Goal: Information Seeking & Learning: Check status

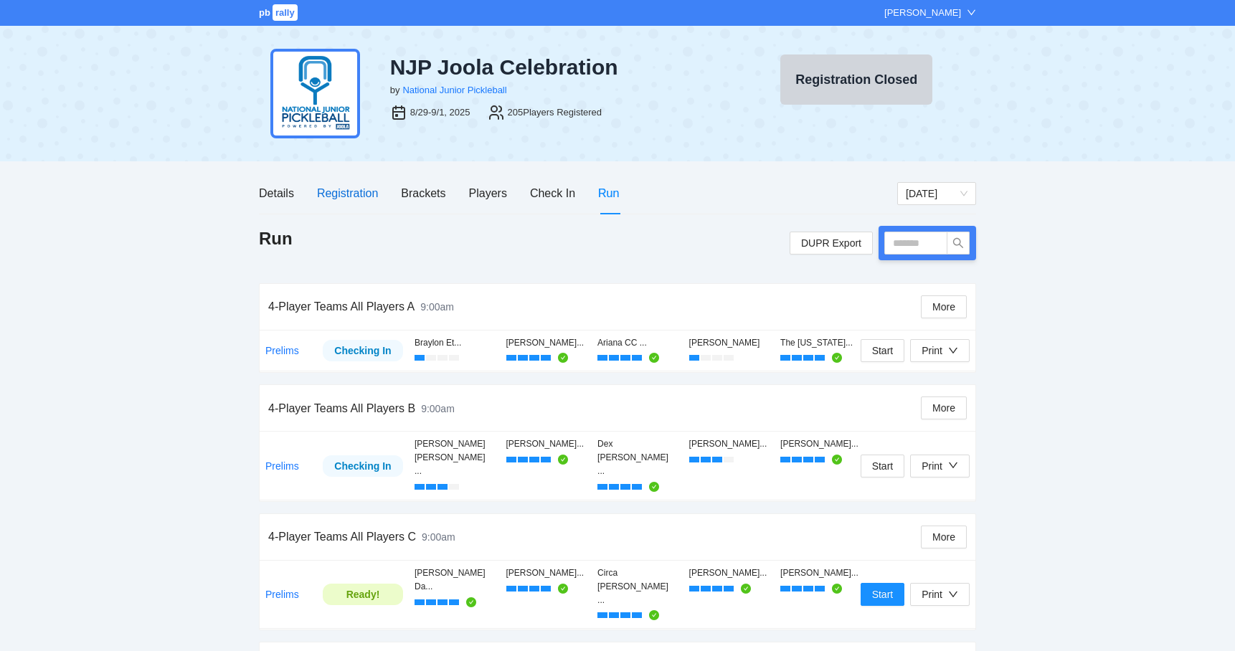
click at [354, 188] on div "Registration" at bounding box center [347, 193] width 61 height 18
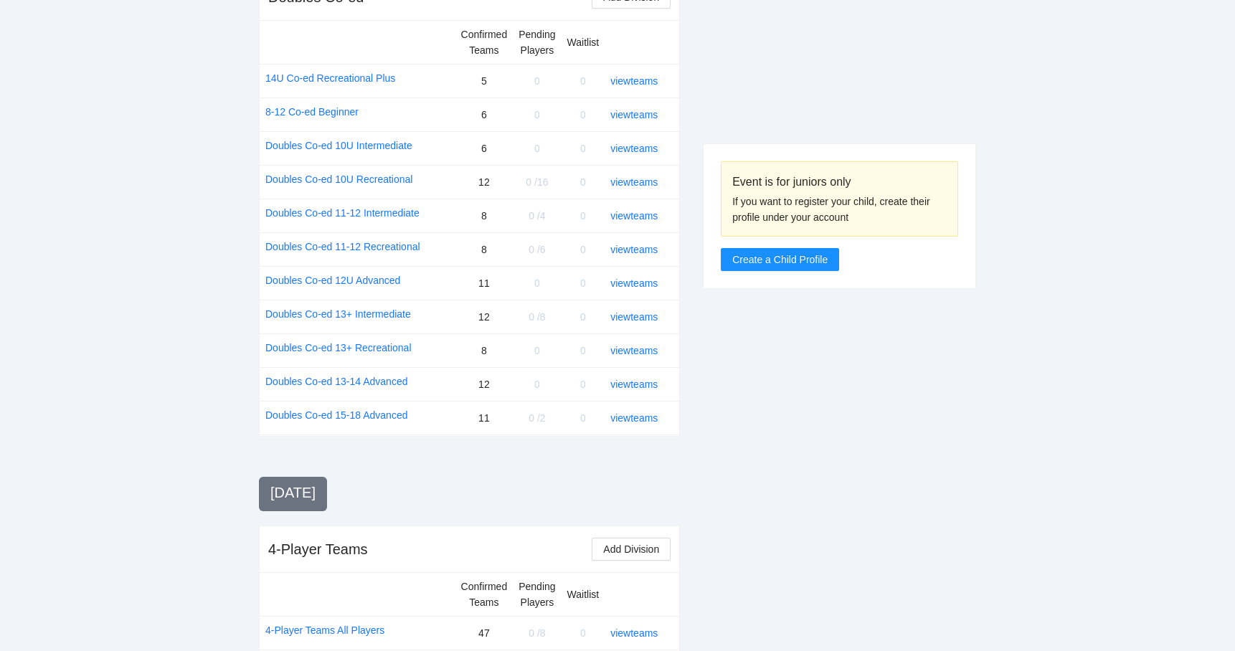
scroll to position [1715, 0]
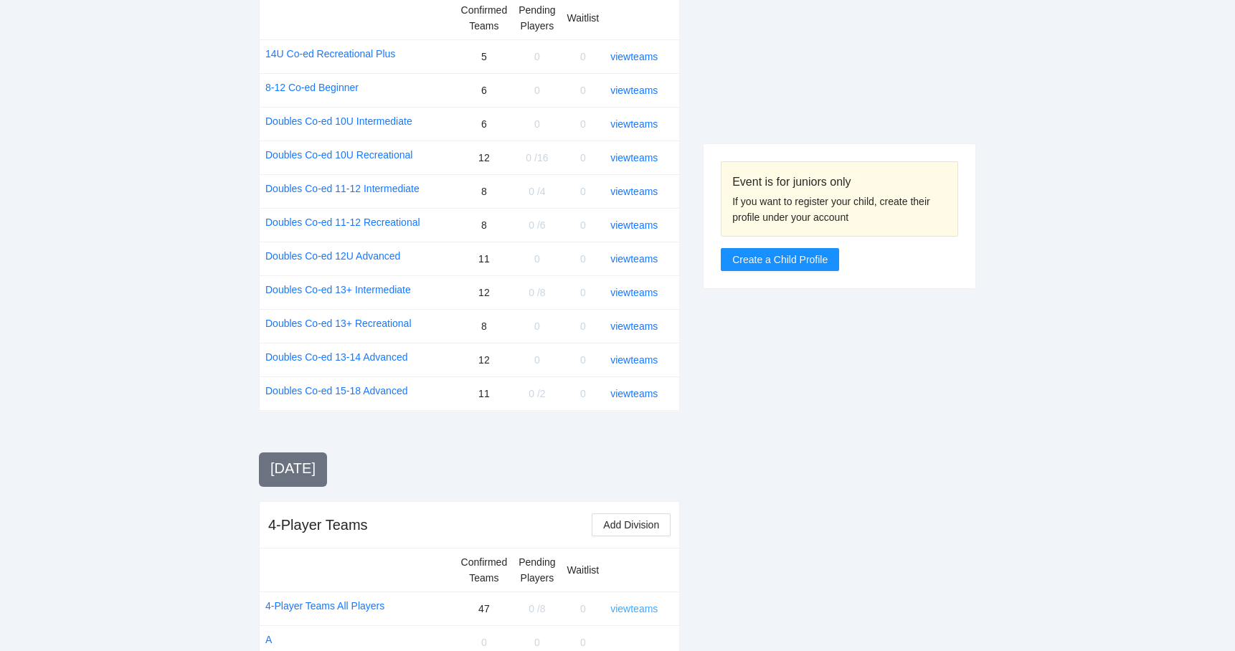
click at [631, 603] on link "view teams" at bounding box center [634, 608] width 47 height 11
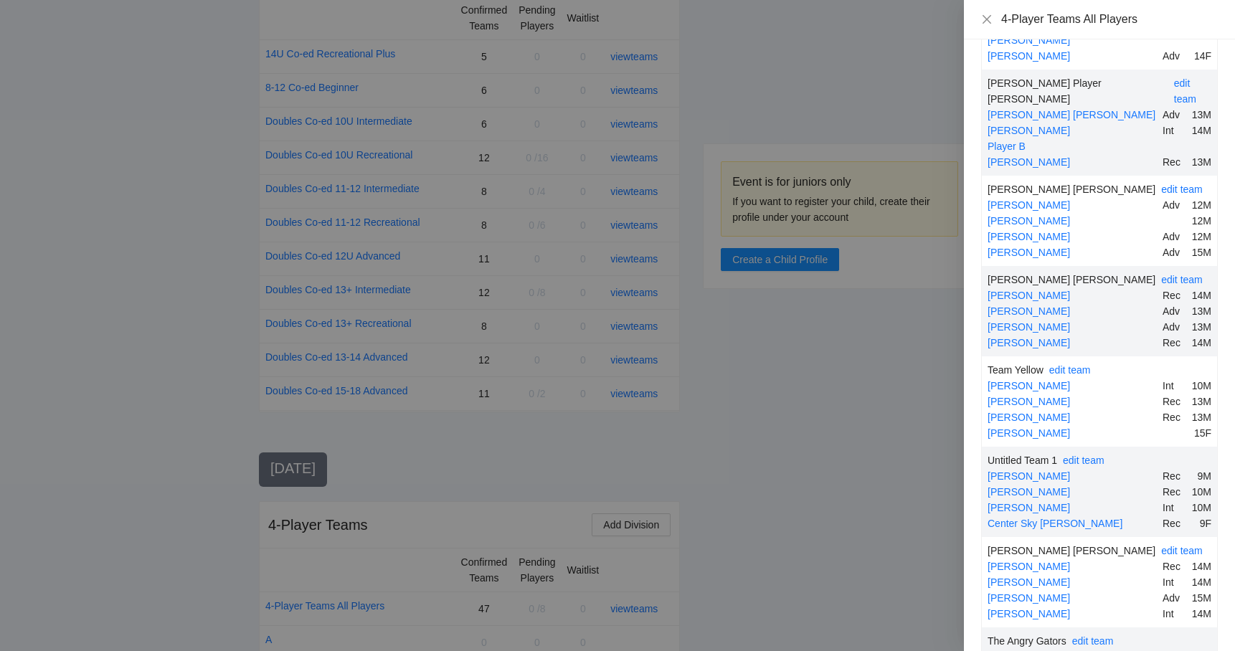
scroll to position [2046, 0]
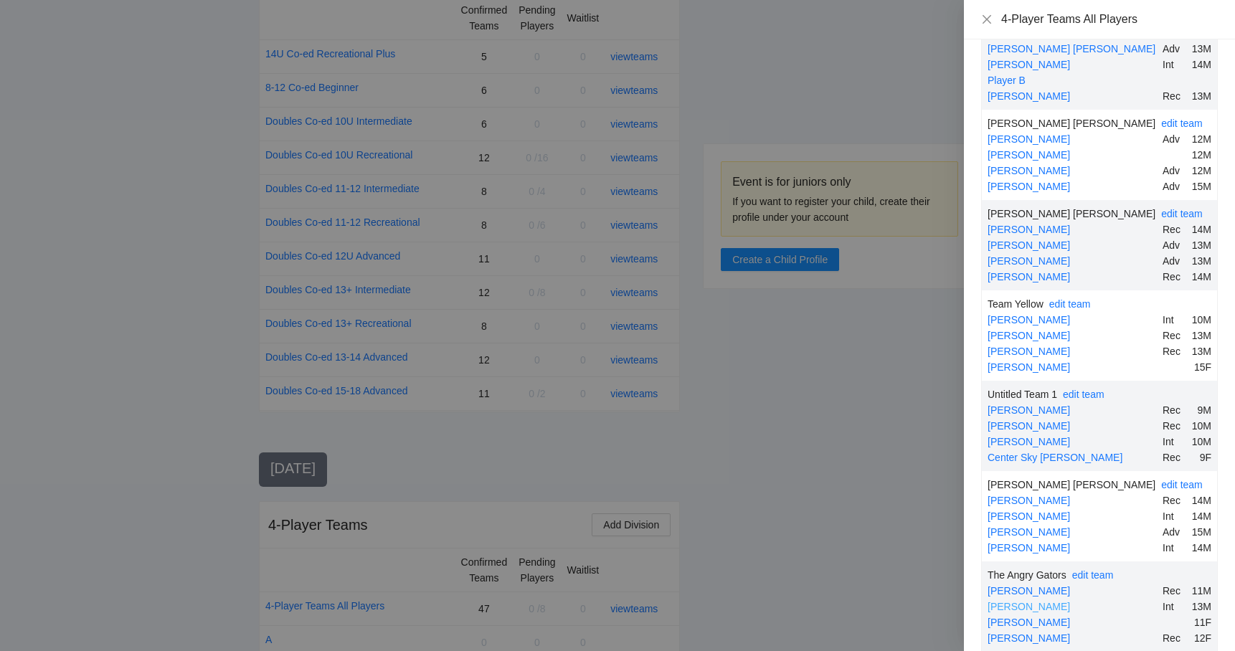
click at [1037, 601] on link "Trip Wiggins" at bounding box center [1029, 606] width 83 height 11
click at [1034, 601] on link "Trip Wiggins" at bounding box center [1029, 606] width 83 height 11
click at [899, 471] on div at bounding box center [617, 325] width 1235 height 651
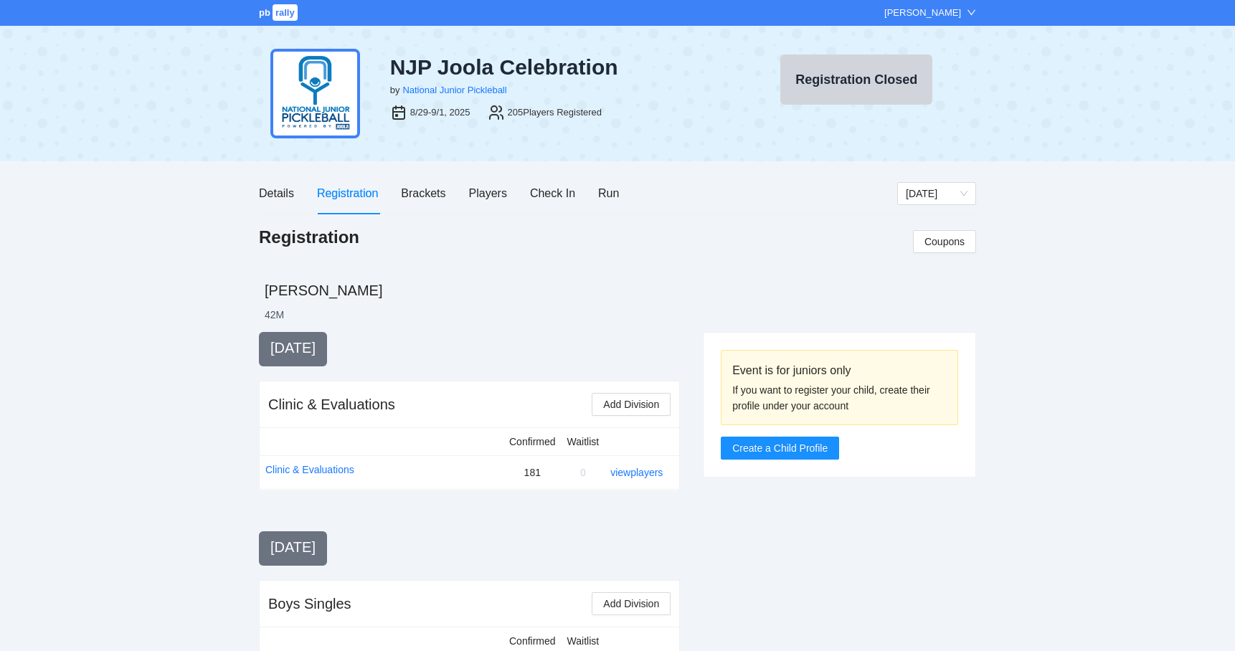
scroll to position [0, 0]
click at [499, 189] on div "Players" at bounding box center [488, 193] width 38 height 18
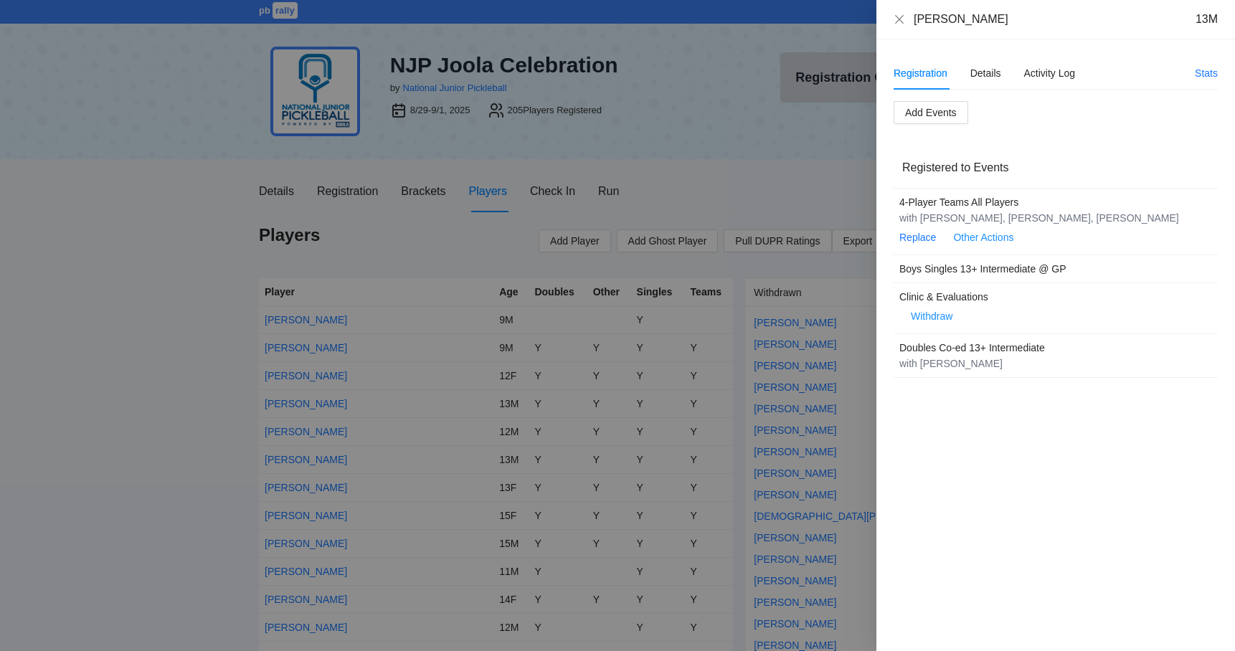
scroll to position [207, 0]
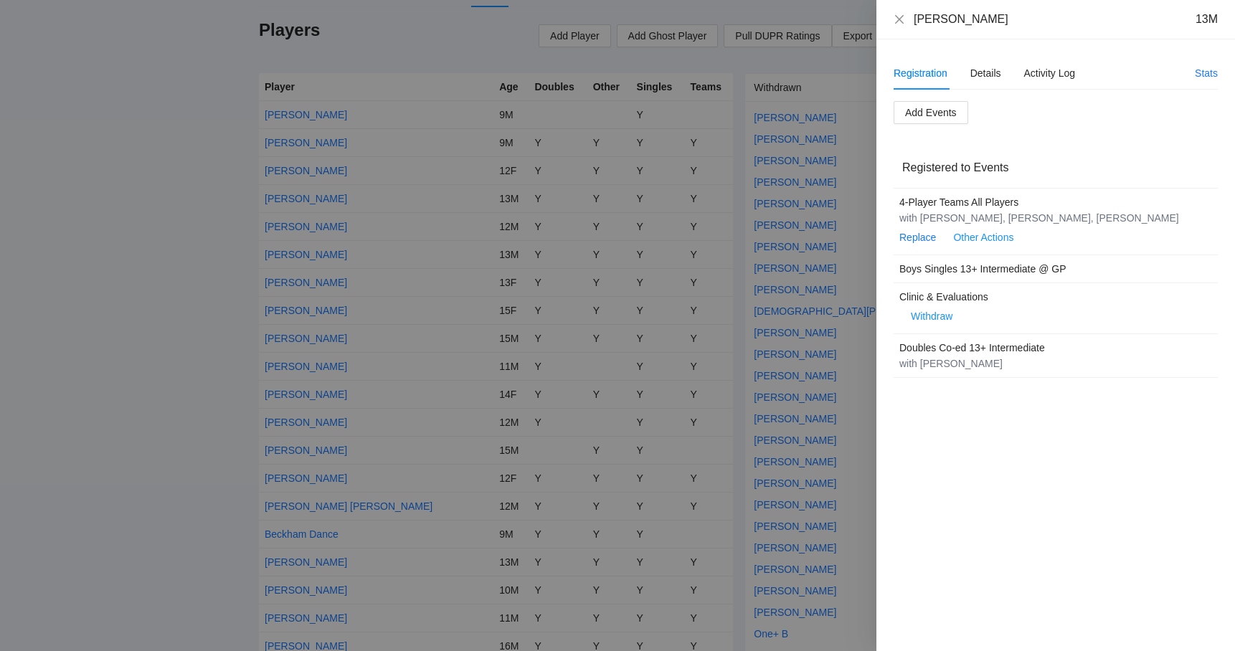
click at [1036, 183] on div "Registered to Events" at bounding box center [1056, 167] width 307 height 41
click at [997, 75] on div "Details" at bounding box center [986, 73] width 31 height 16
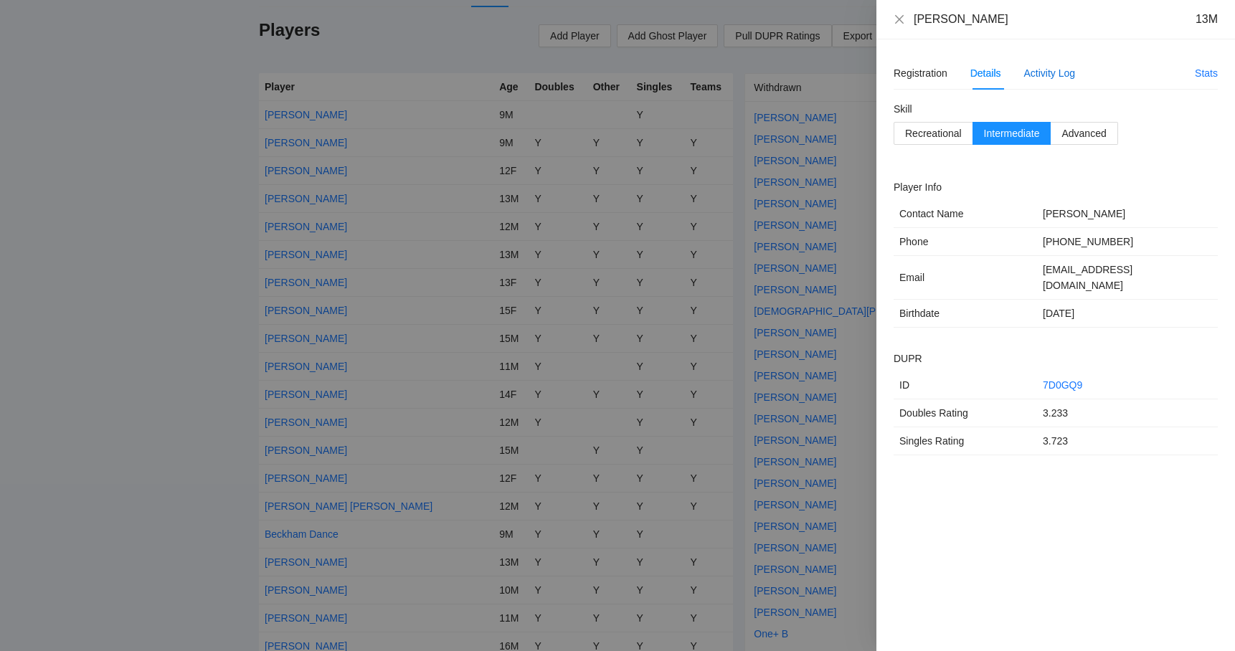
click at [1052, 68] on div "Activity Log" at bounding box center [1051, 73] width 52 height 16
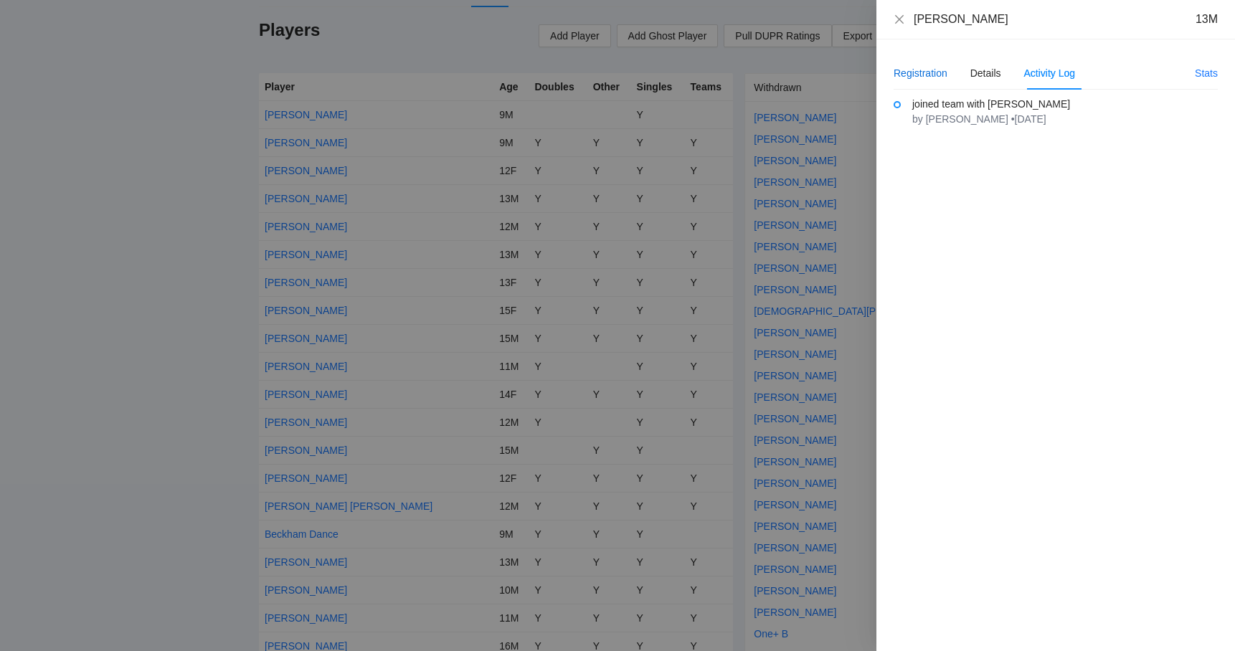
click at [936, 75] on div "Registration" at bounding box center [921, 73] width 54 height 16
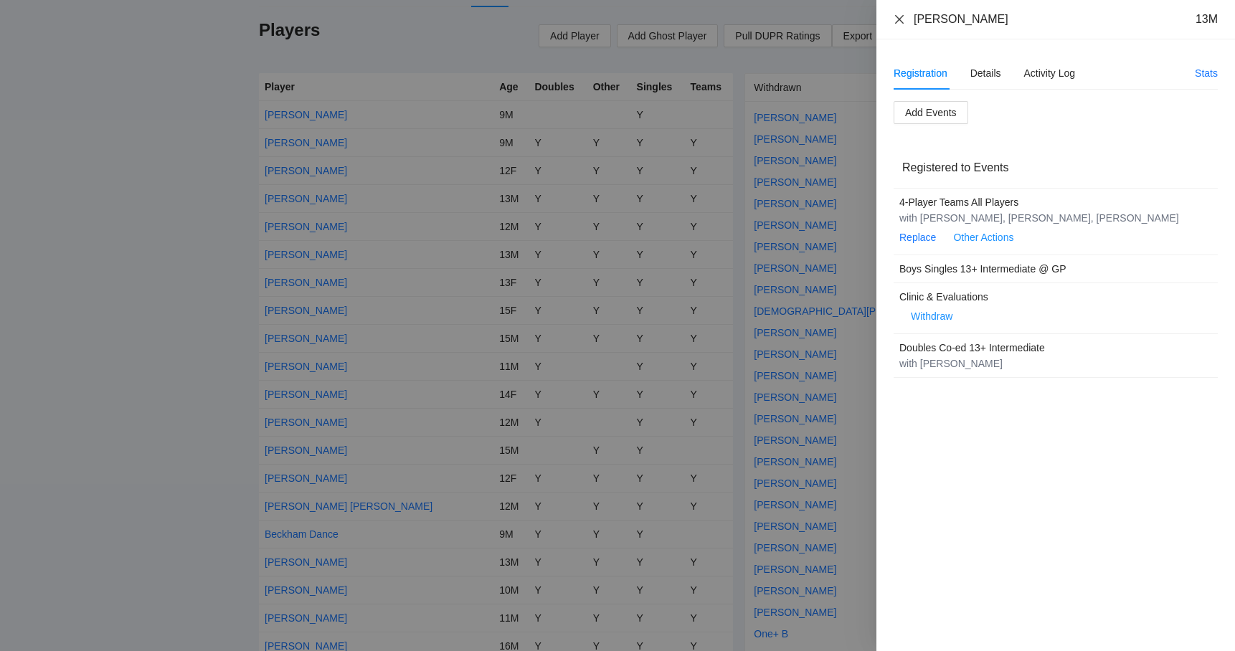
click at [898, 20] on icon "close" at bounding box center [899, 19] width 11 height 11
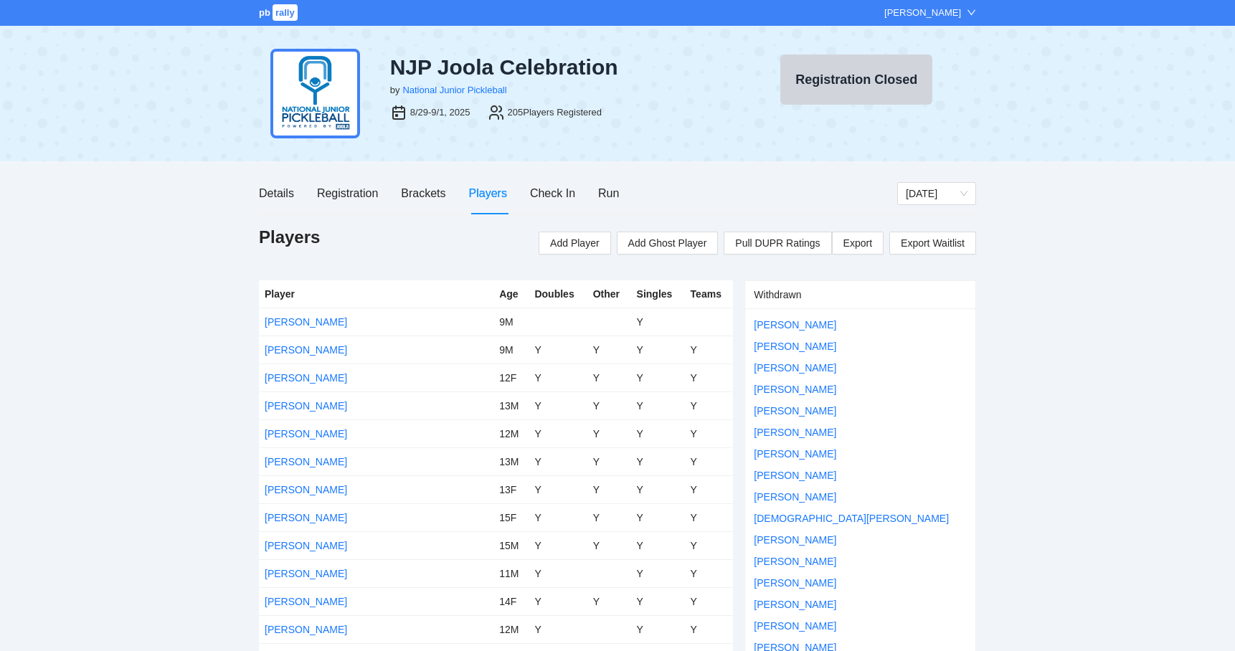
scroll to position [0, 0]
click at [441, 195] on div "Brackets" at bounding box center [423, 193] width 44 height 18
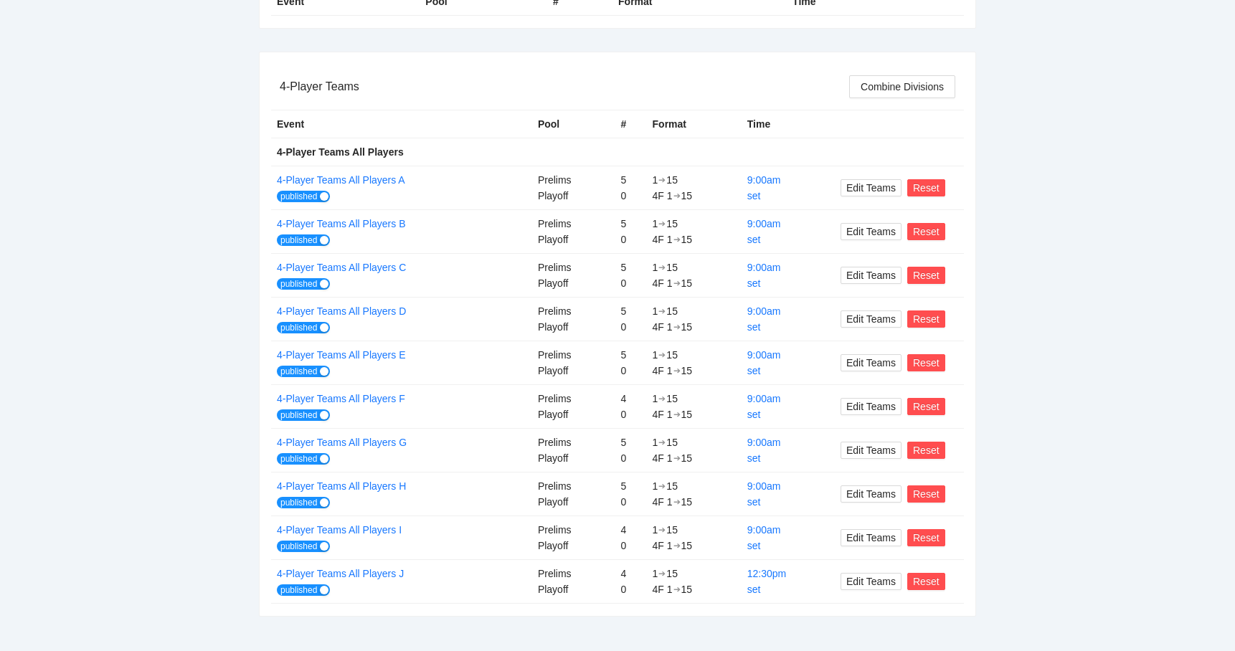
scroll to position [351, 0]
click at [367, 397] on link "4-Player Teams All Players F" at bounding box center [341, 399] width 128 height 11
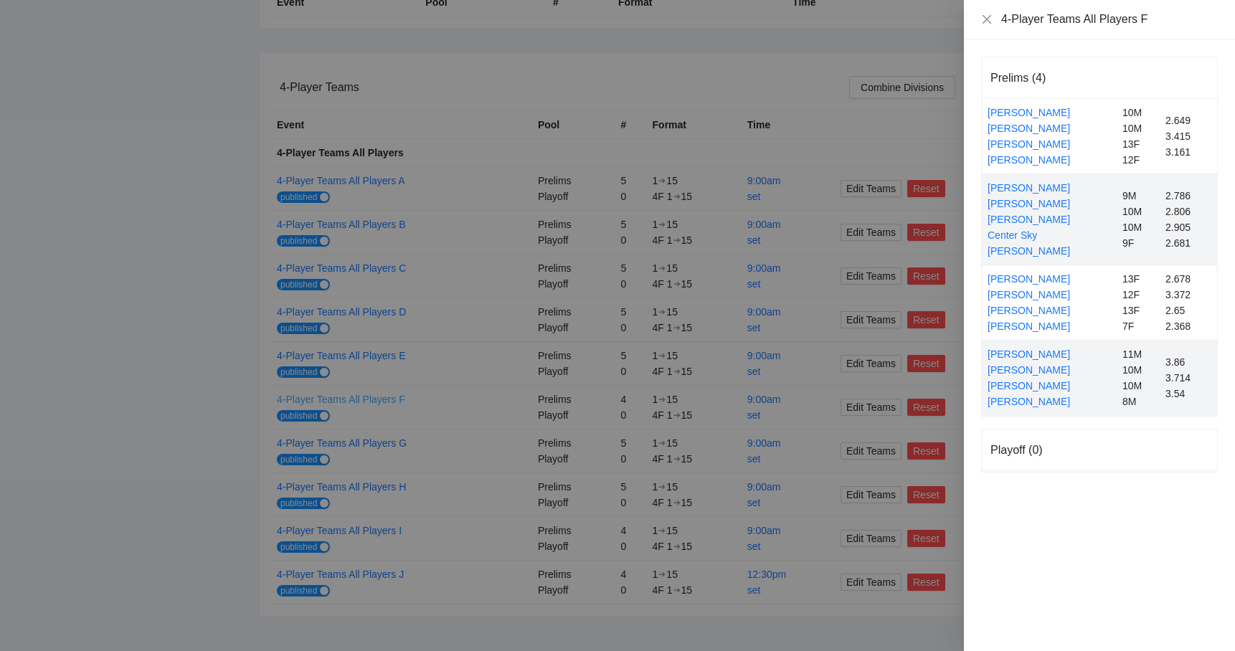
click at [367, 397] on div at bounding box center [617, 325] width 1235 height 651
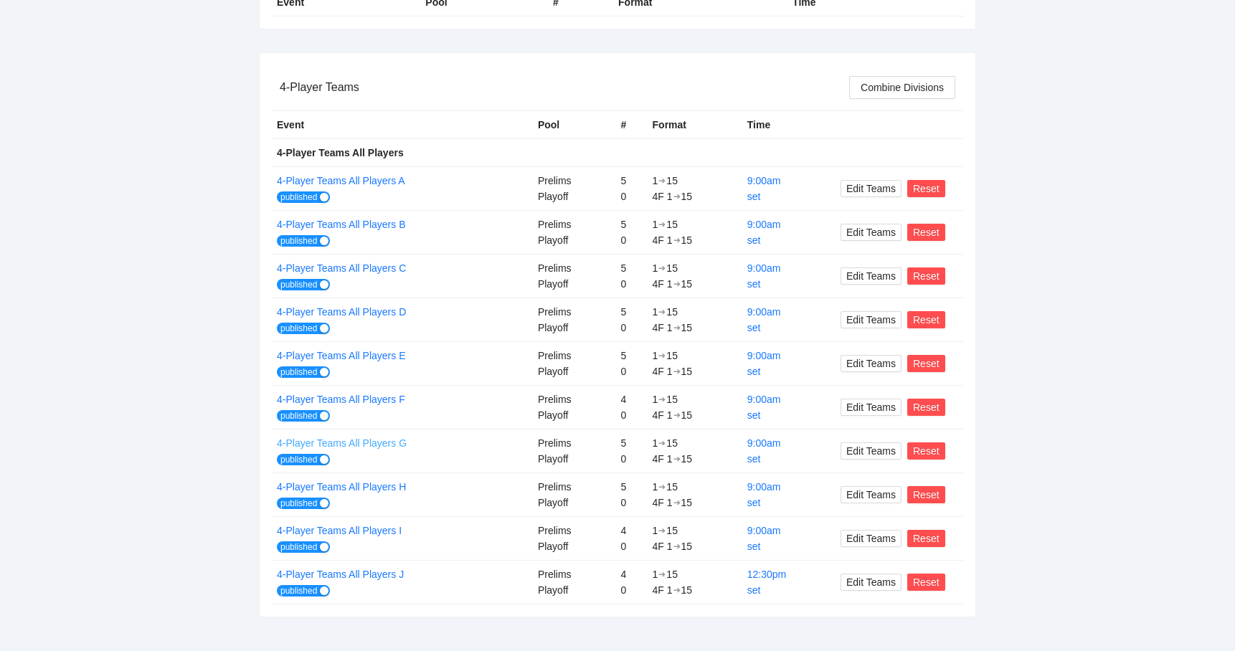
click at [362, 441] on link "4-Player Teams All Players G" at bounding box center [342, 443] width 130 height 11
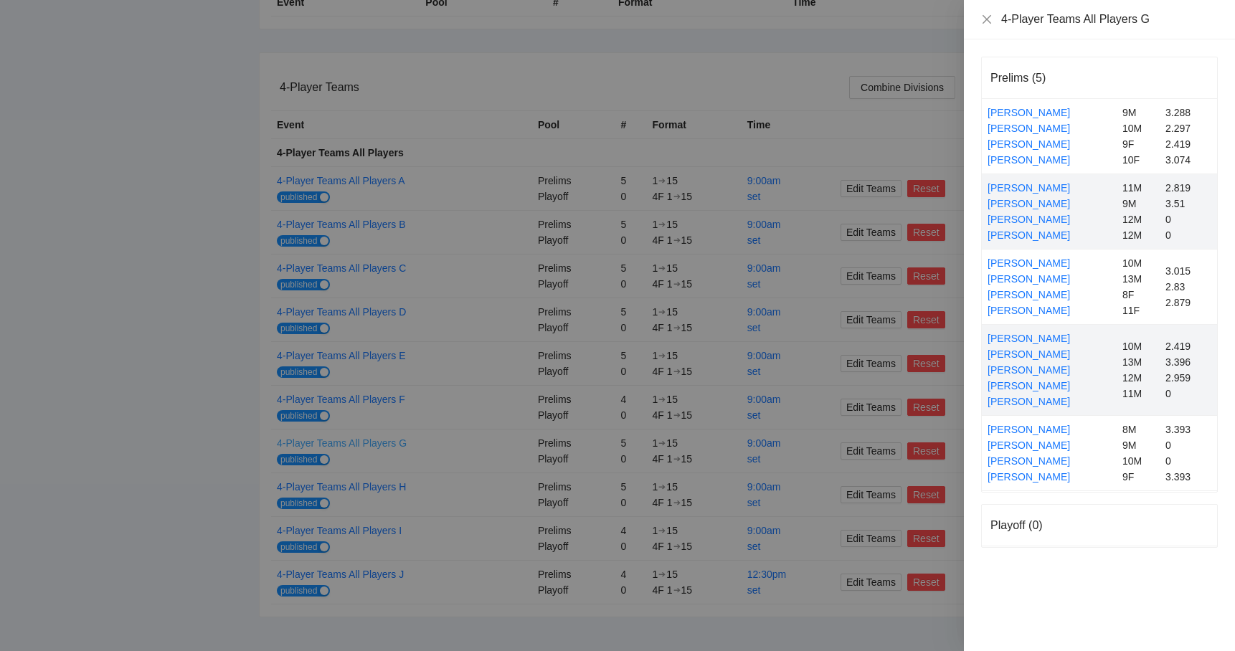
click at [362, 441] on div at bounding box center [617, 325] width 1235 height 651
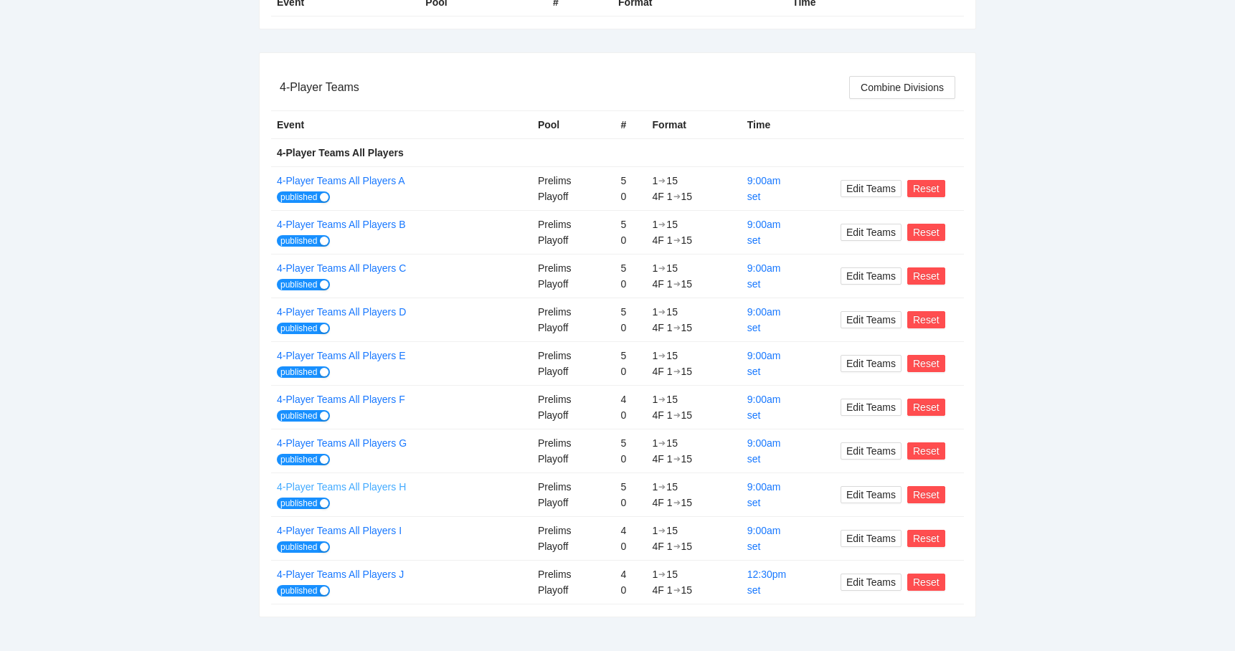
click at [357, 484] on link "4-Player Teams All Players H" at bounding box center [341, 486] width 129 height 11
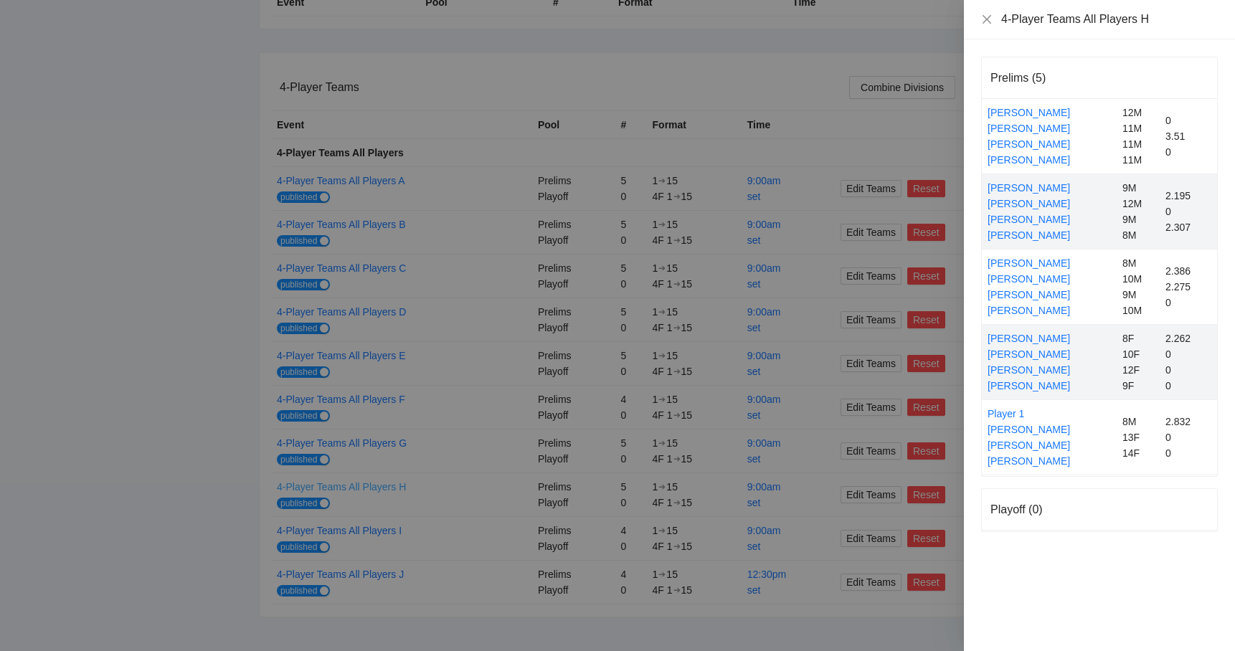
click at [357, 484] on div at bounding box center [617, 325] width 1235 height 651
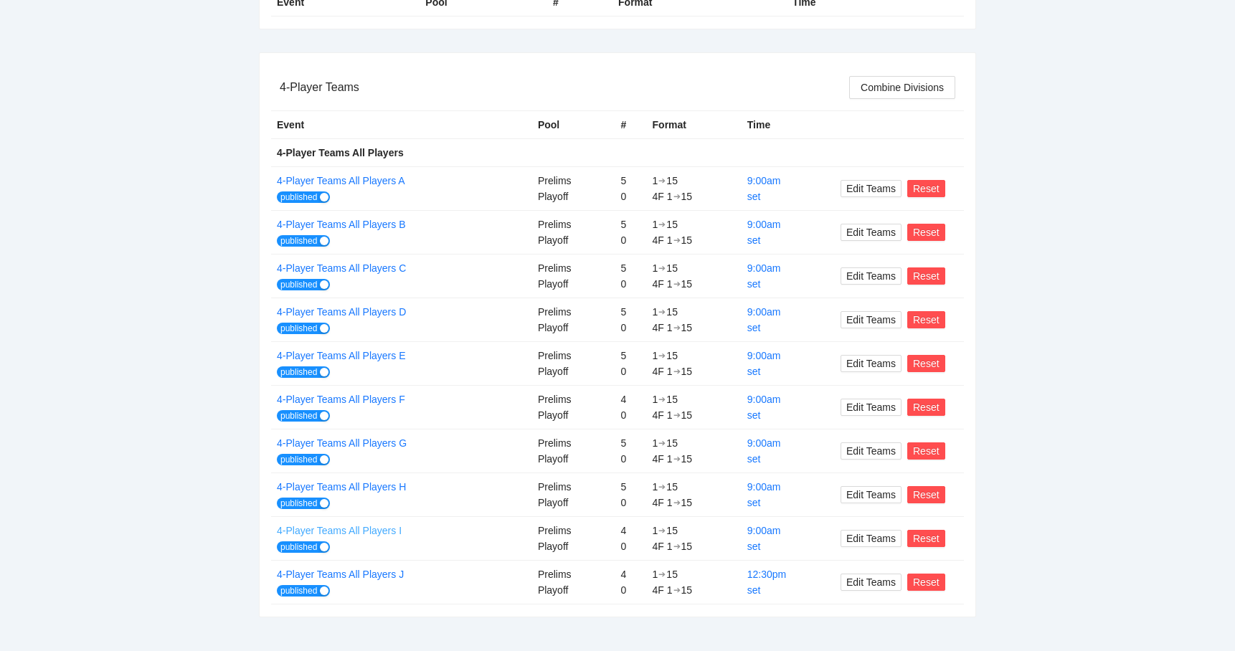
click at [359, 530] on link "4-Player Teams All Players I" at bounding box center [339, 530] width 125 height 11
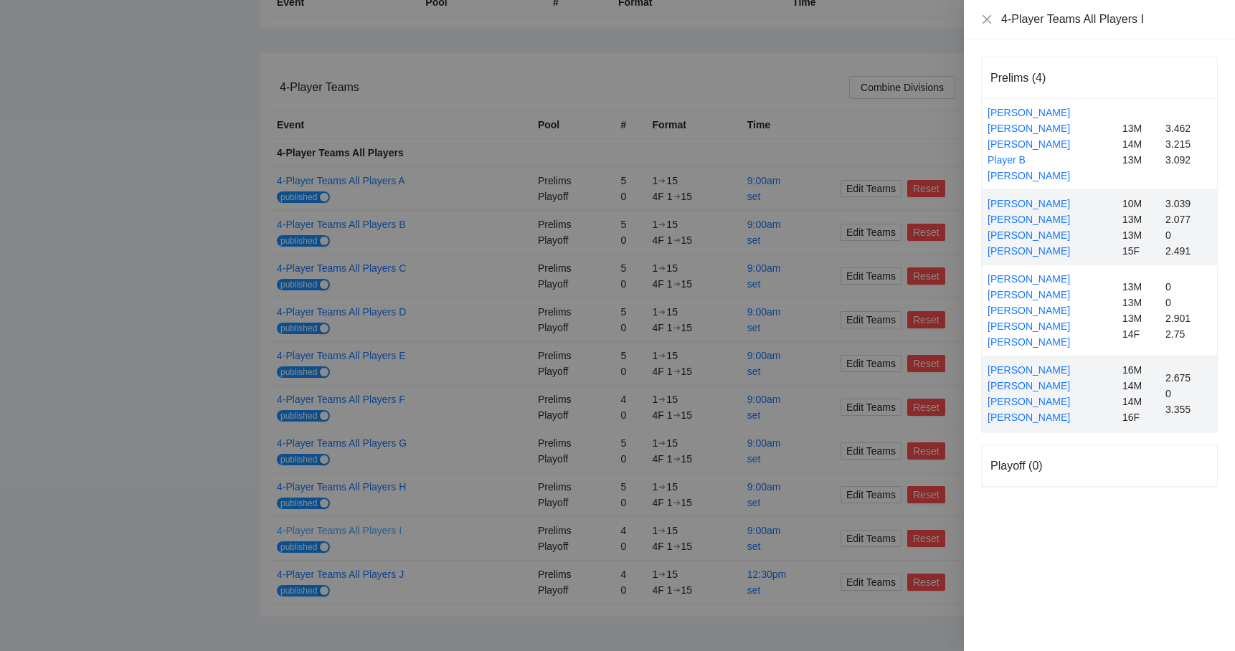
click at [359, 530] on div at bounding box center [617, 325] width 1235 height 651
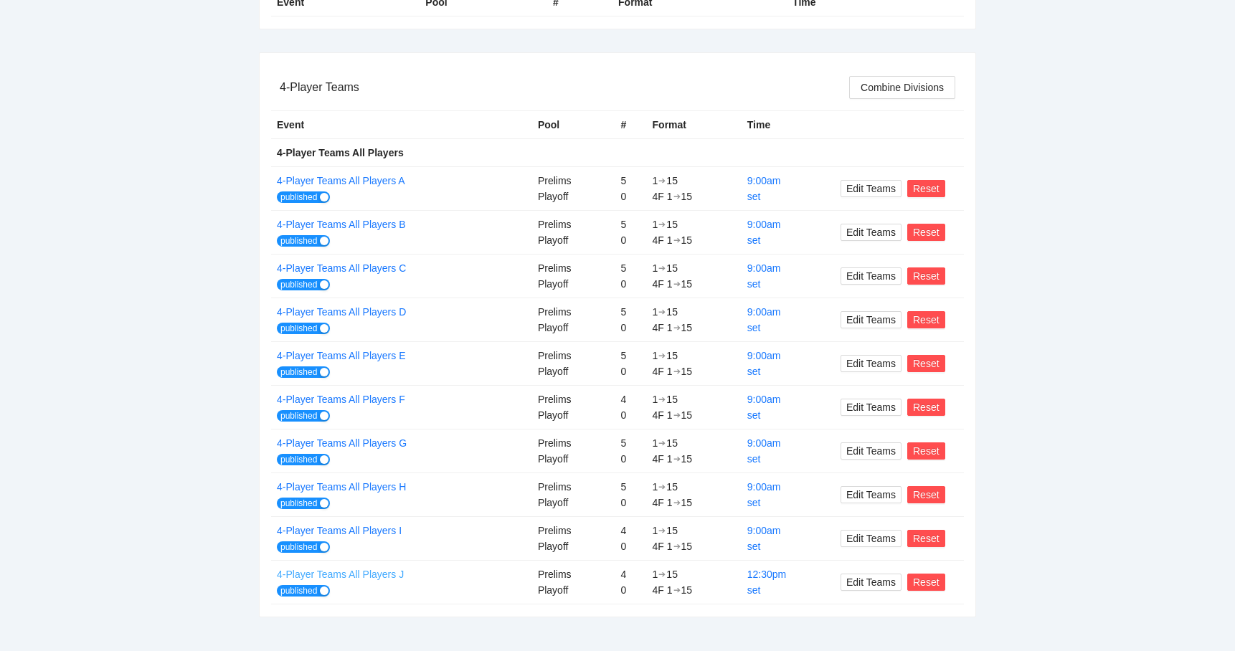
click at [363, 573] on link "4-Player Teams All Players J" at bounding box center [340, 574] width 127 height 11
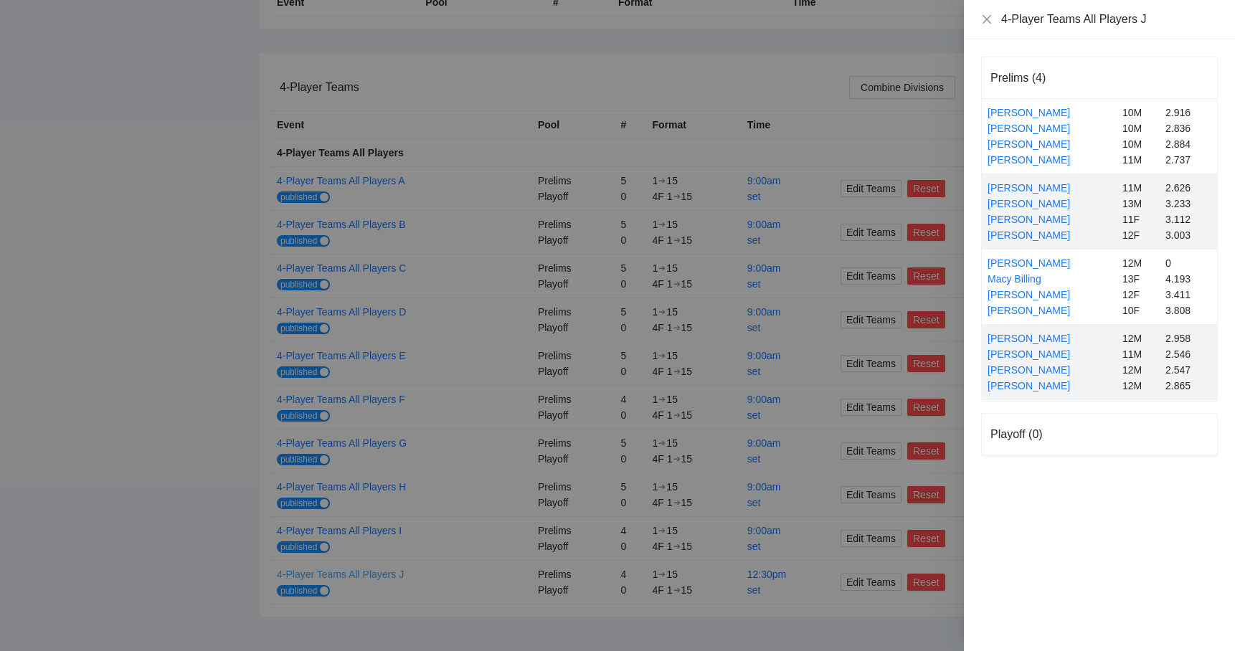
click at [363, 573] on div at bounding box center [617, 325] width 1235 height 651
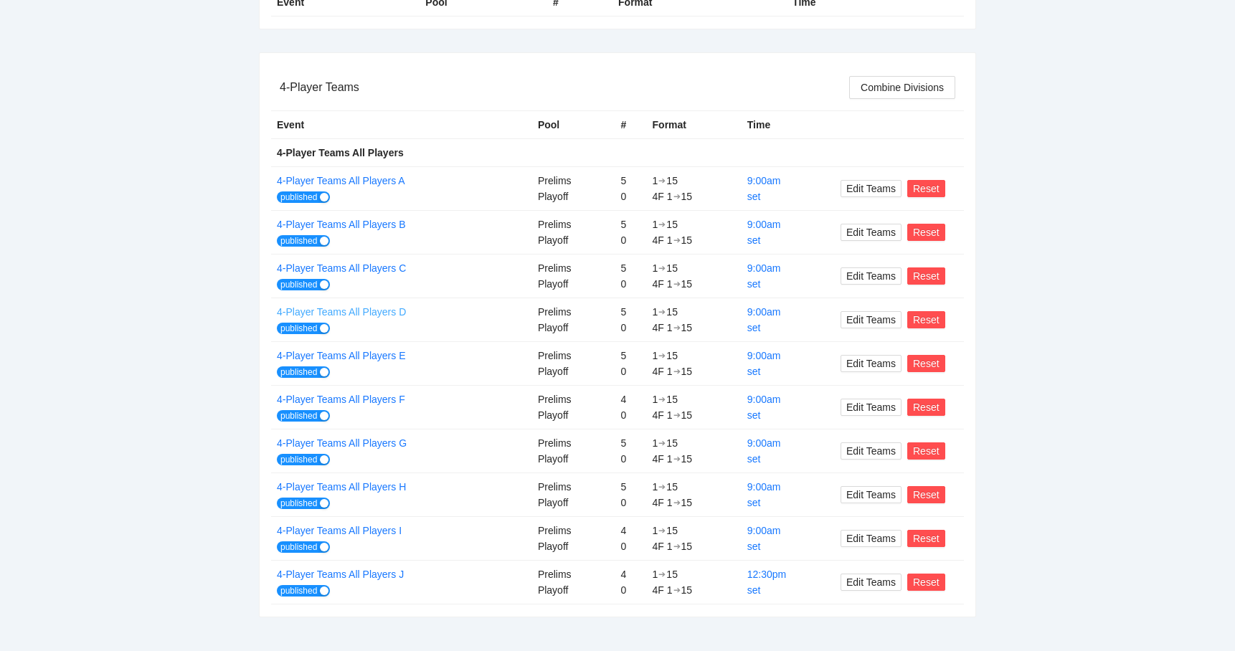
click at [382, 309] on link "4-Player Teams All Players D" at bounding box center [341, 311] width 129 height 11
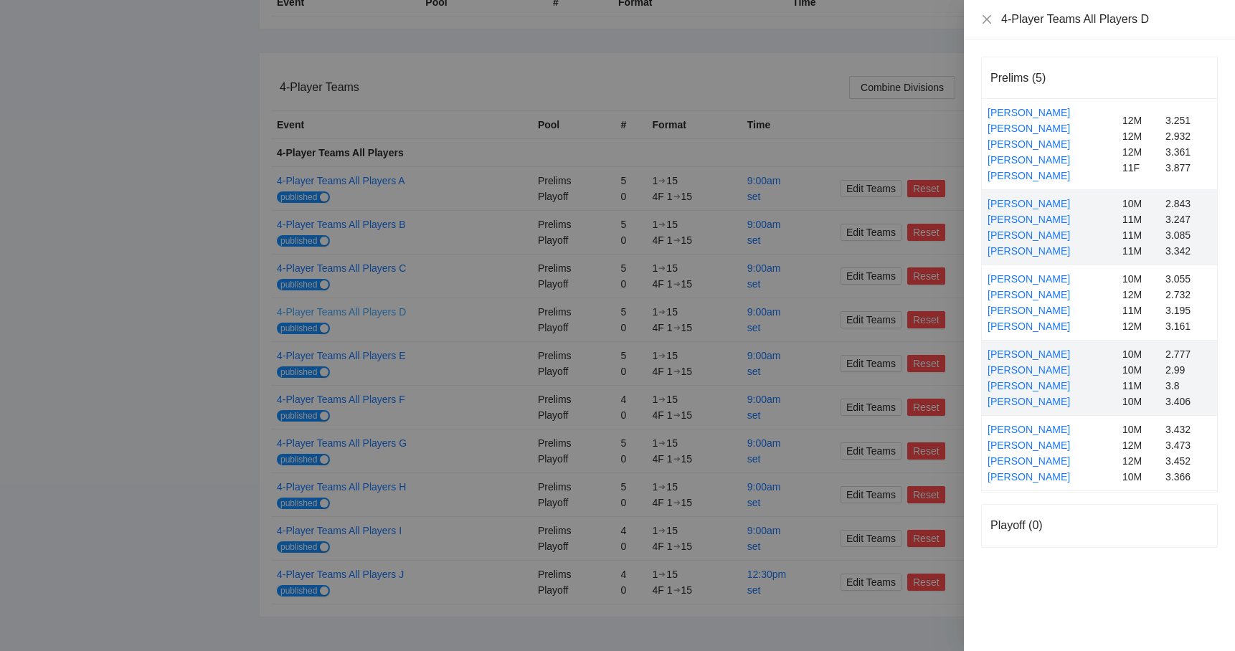
click at [382, 309] on div at bounding box center [617, 325] width 1235 height 651
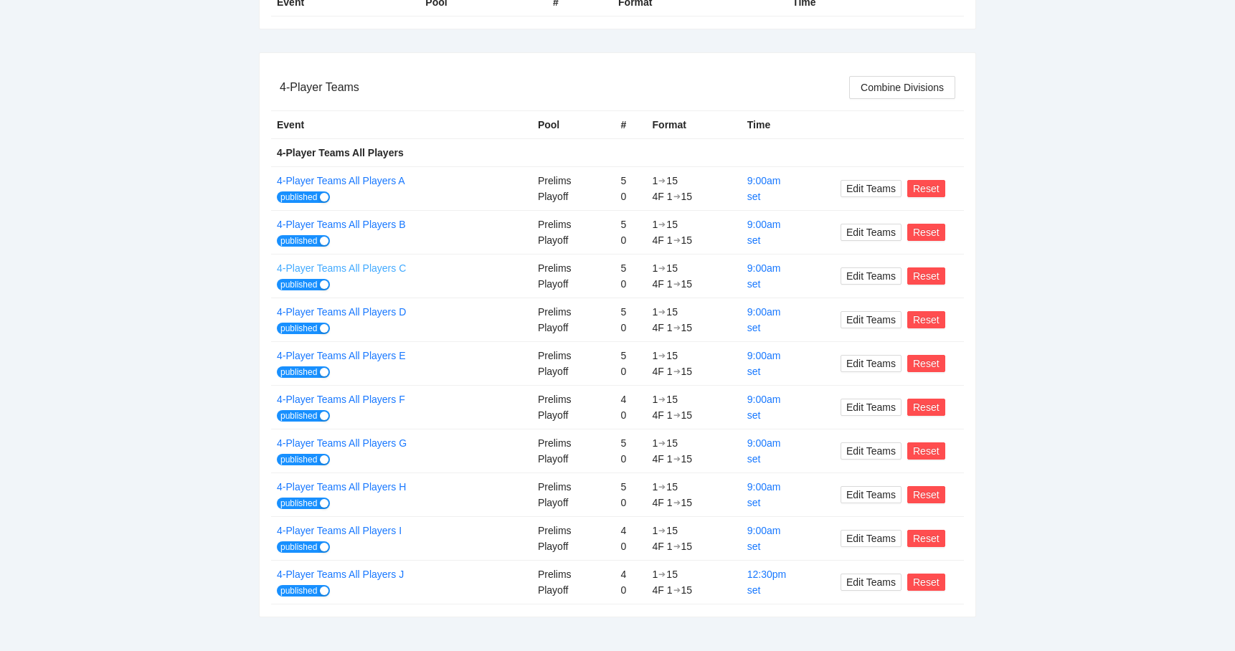
click at [366, 268] on link "4-Player Teams All Players C" at bounding box center [341, 268] width 129 height 11
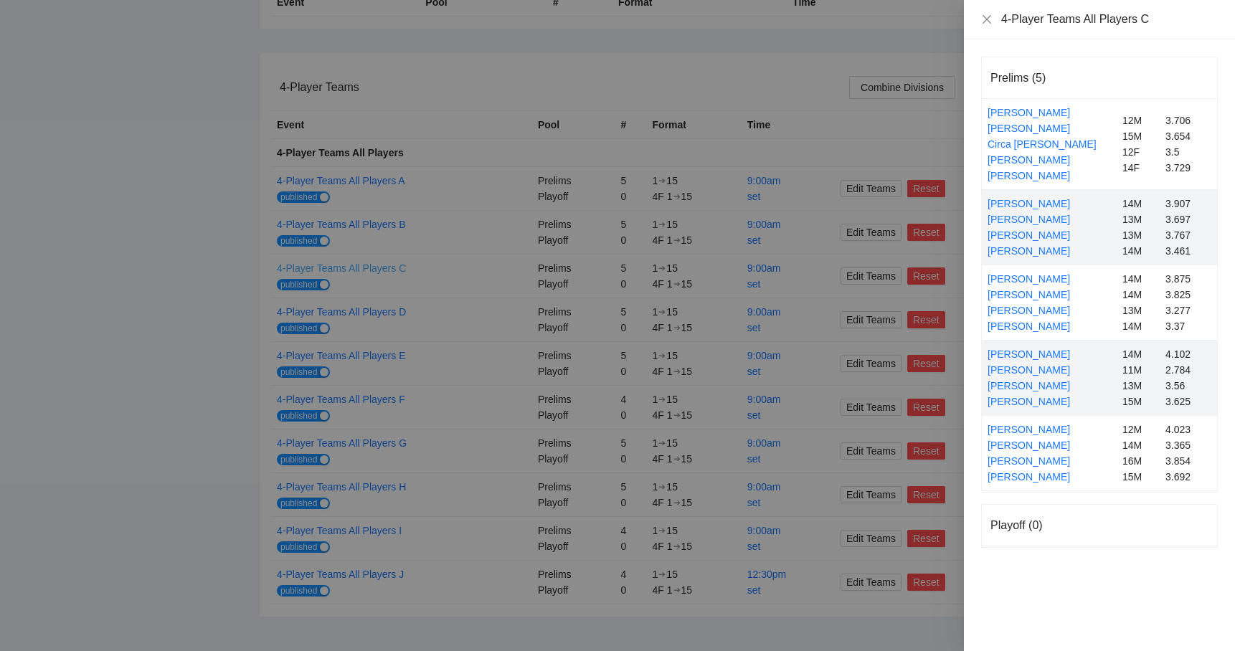
click at [366, 268] on div at bounding box center [617, 325] width 1235 height 651
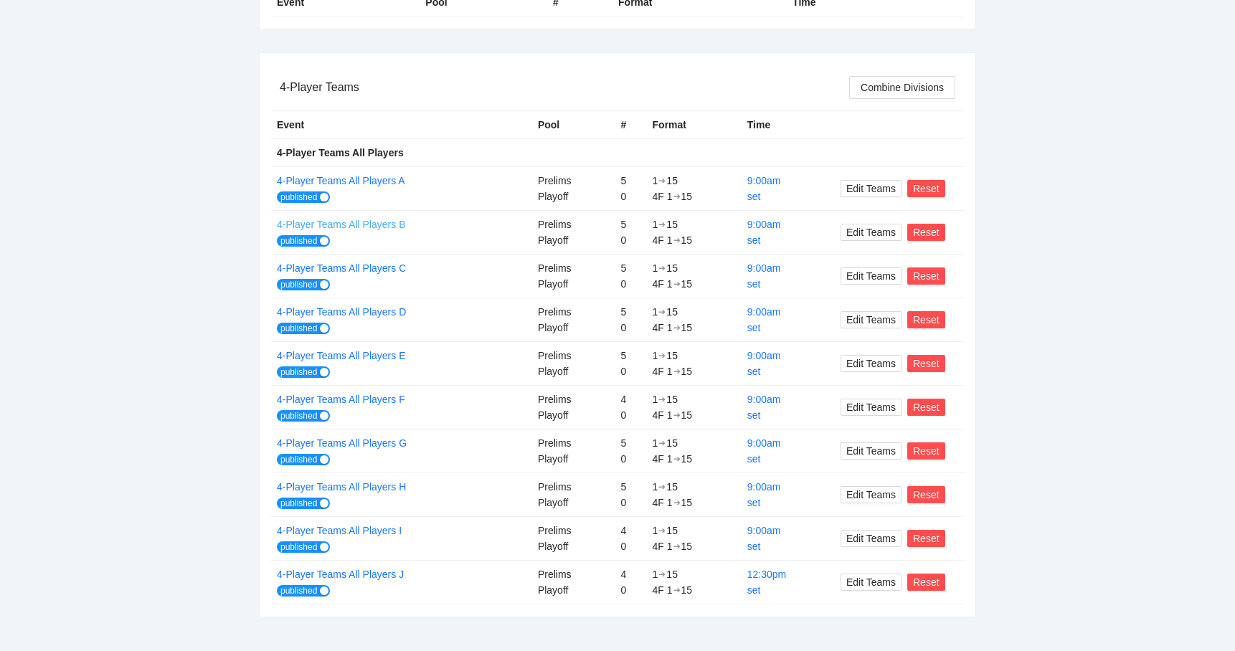
click at [359, 226] on link "4-Player Teams All Players B" at bounding box center [341, 224] width 128 height 11
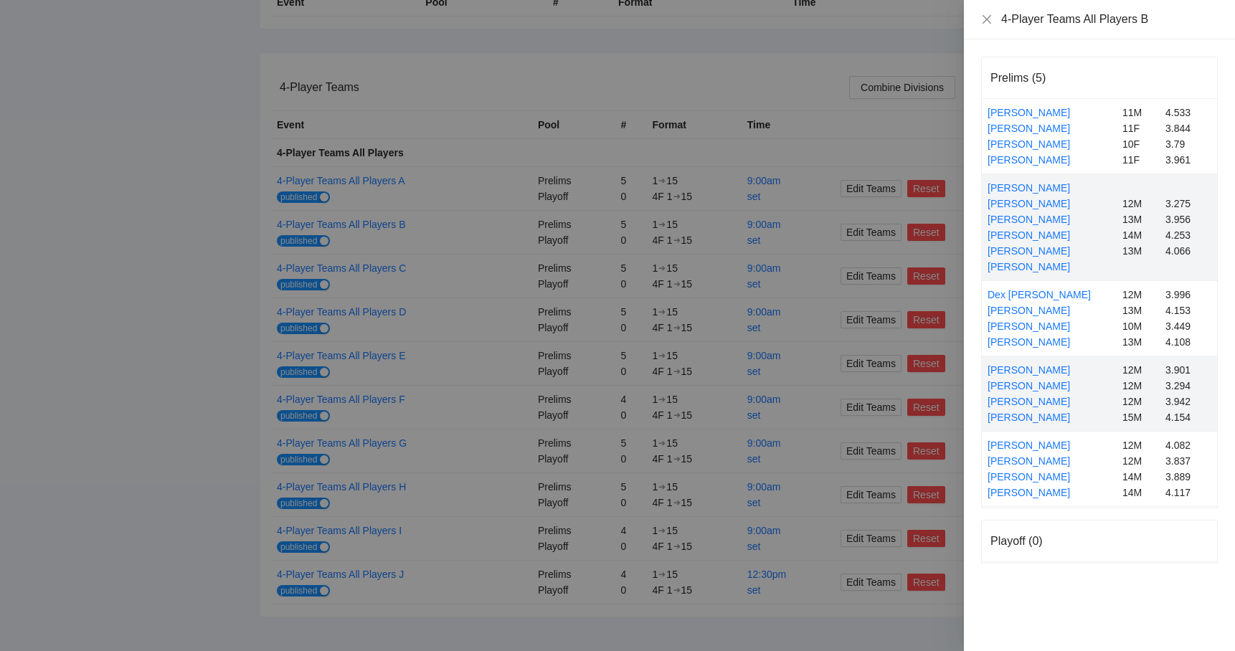
click at [359, 225] on div at bounding box center [617, 325] width 1235 height 651
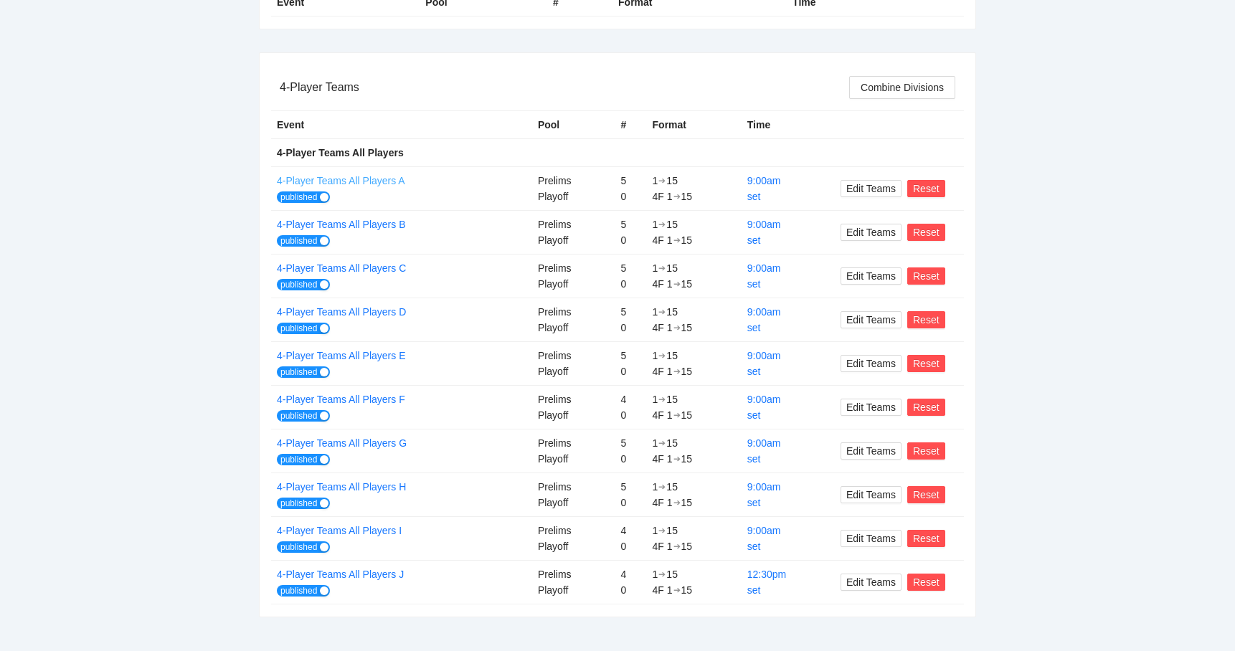
click at [369, 176] on link "4-Player Teams All Players A" at bounding box center [341, 180] width 128 height 11
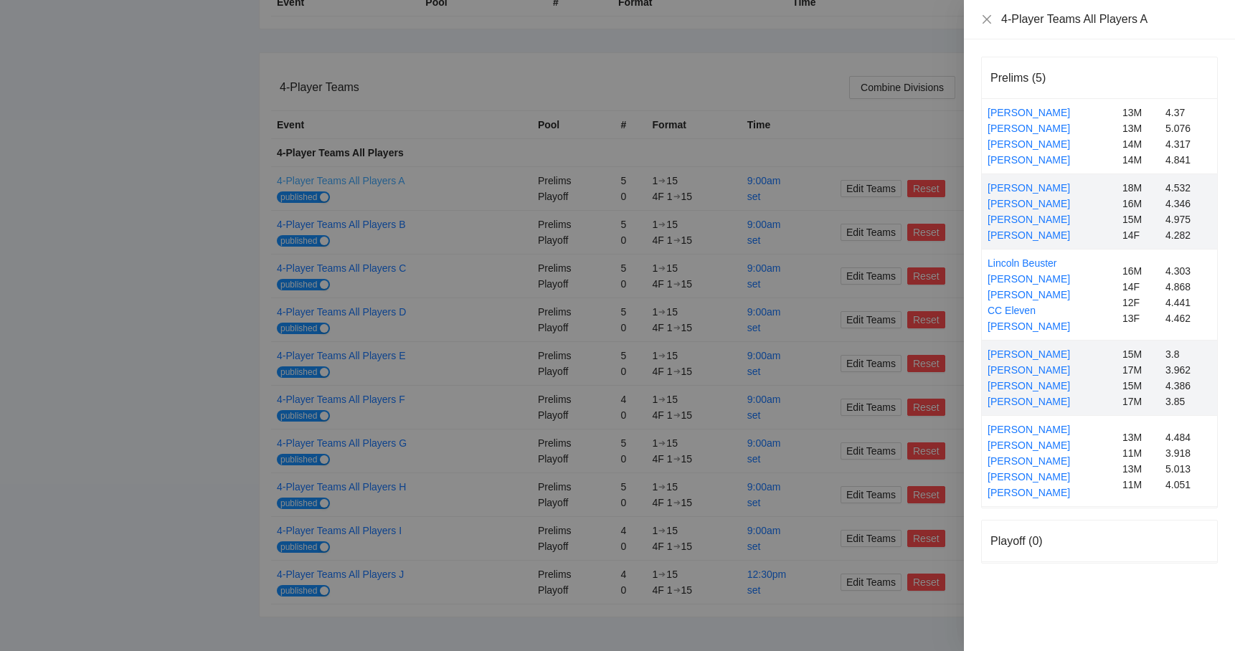
click at [369, 176] on div at bounding box center [617, 325] width 1235 height 651
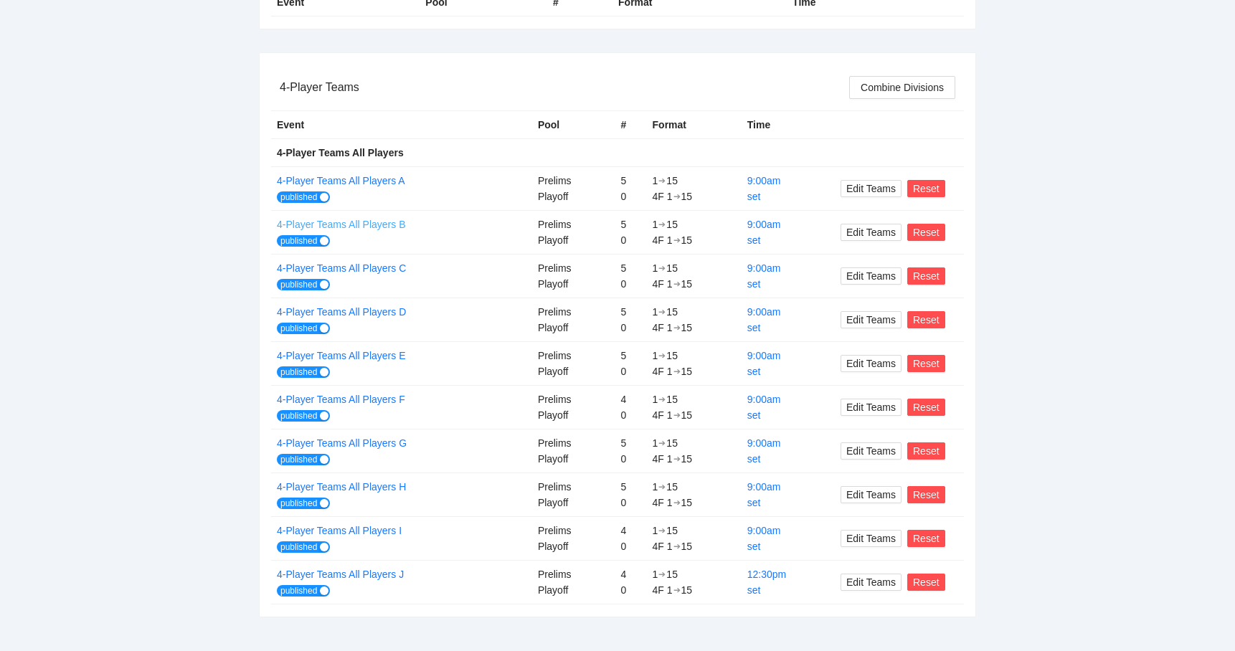
click at [376, 224] on link "4-Player Teams All Players B" at bounding box center [341, 224] width 128 height 11
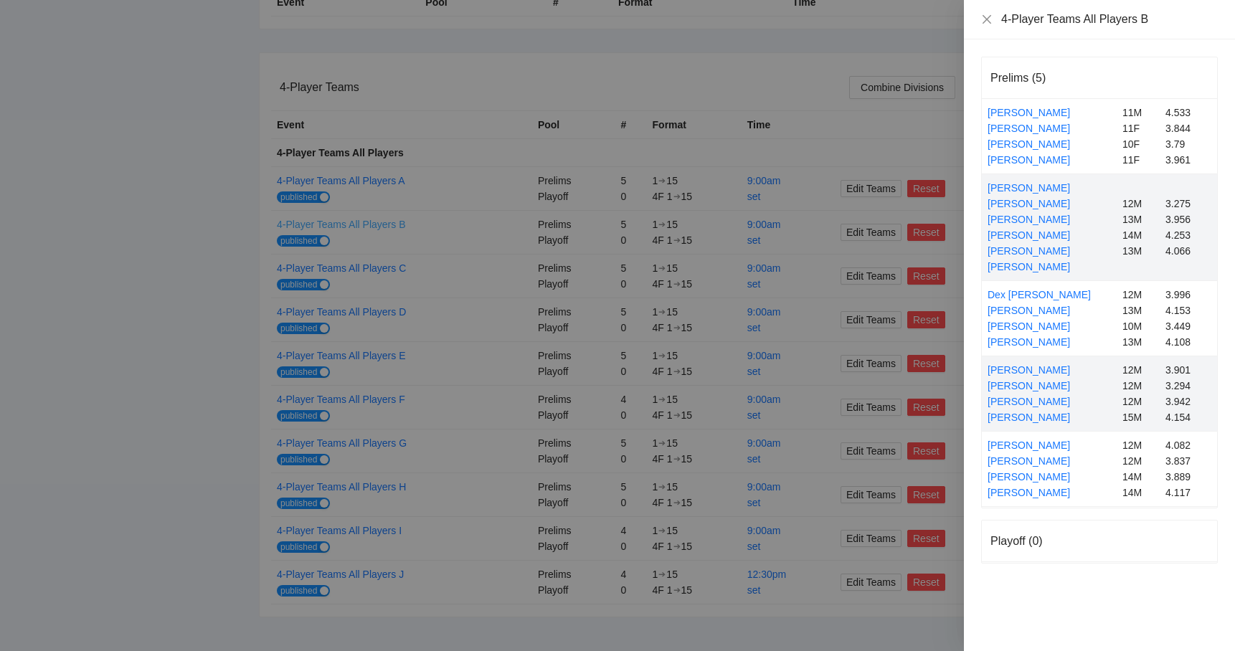
click at [376, 224] on div at bounding box center [617, 325] width 1235 height 651
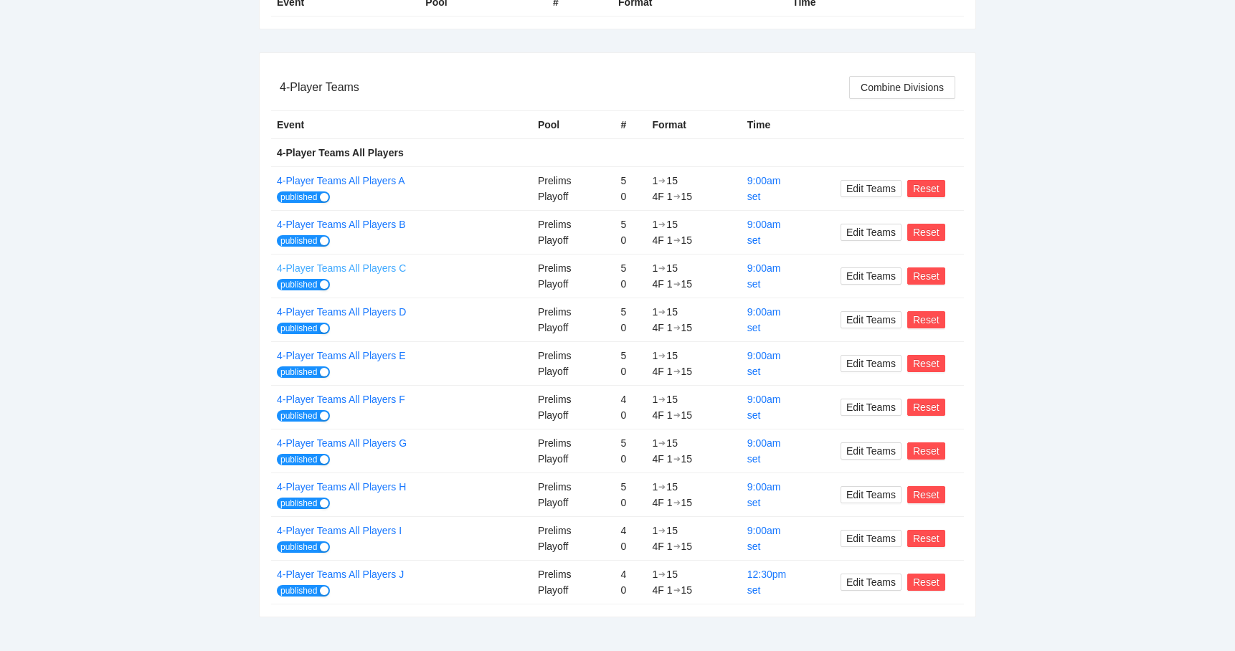
click at [375, 265] on link "4-Player Teams All Players C" at bounding box center [341, 268] width 129 height 11
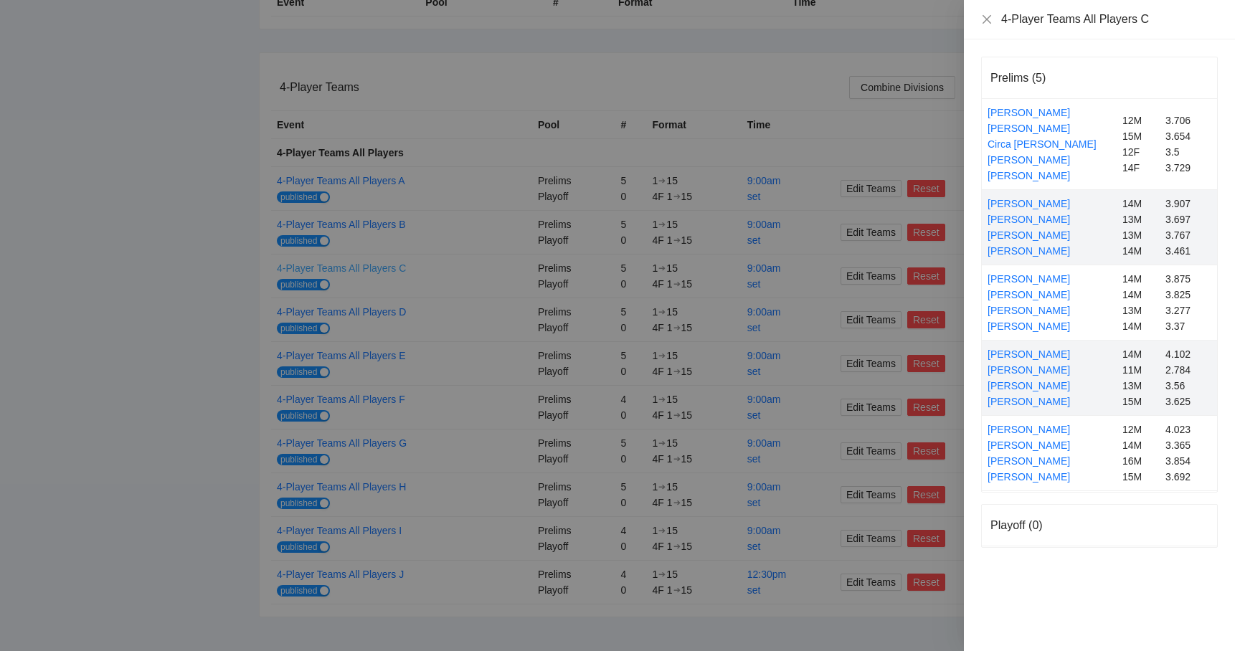
click at [375, 265] on div at bounding box center [617, 325] width 1235 height 651
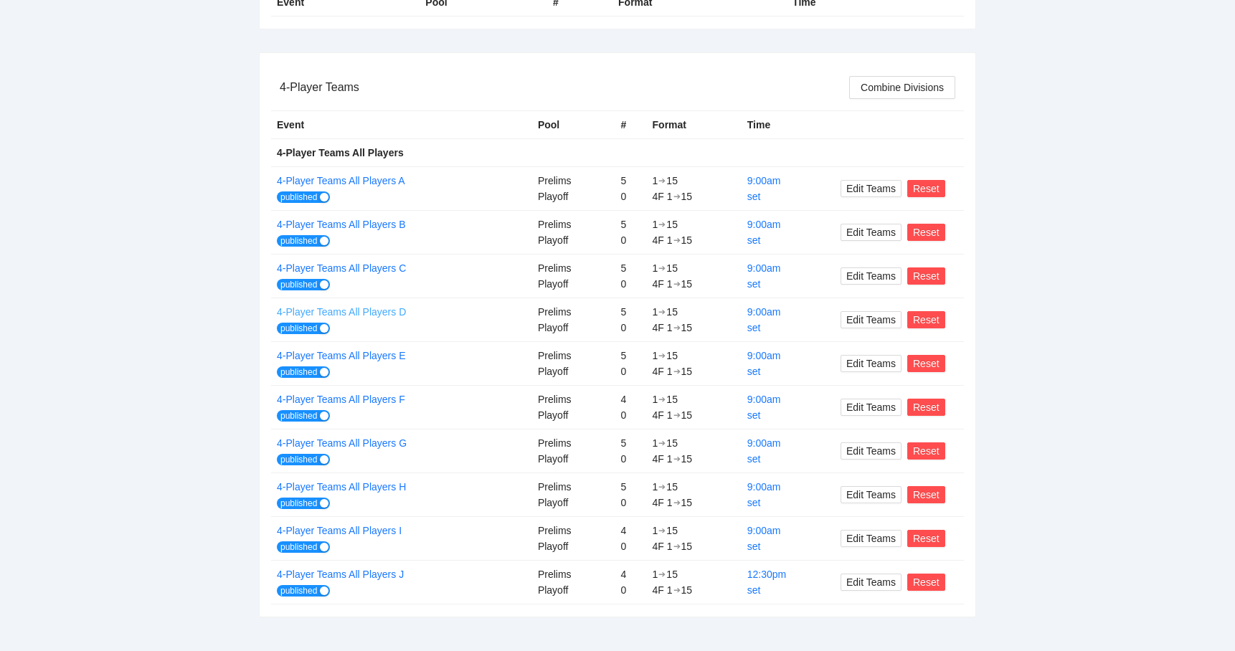
click at [375, 311] on link "4-Player Teams All Players D" at bounding box center [341, 311] width 129 height 11
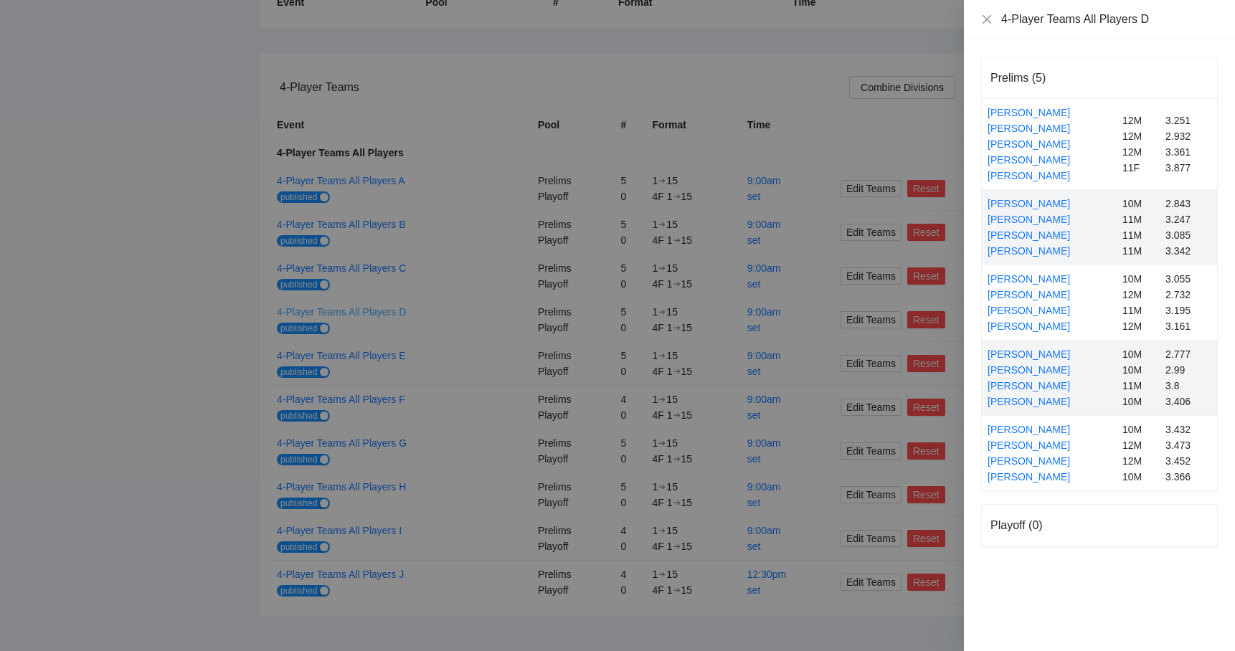
click at [375, 311] on div at bounding box center [617, 325] width 1235 height 651
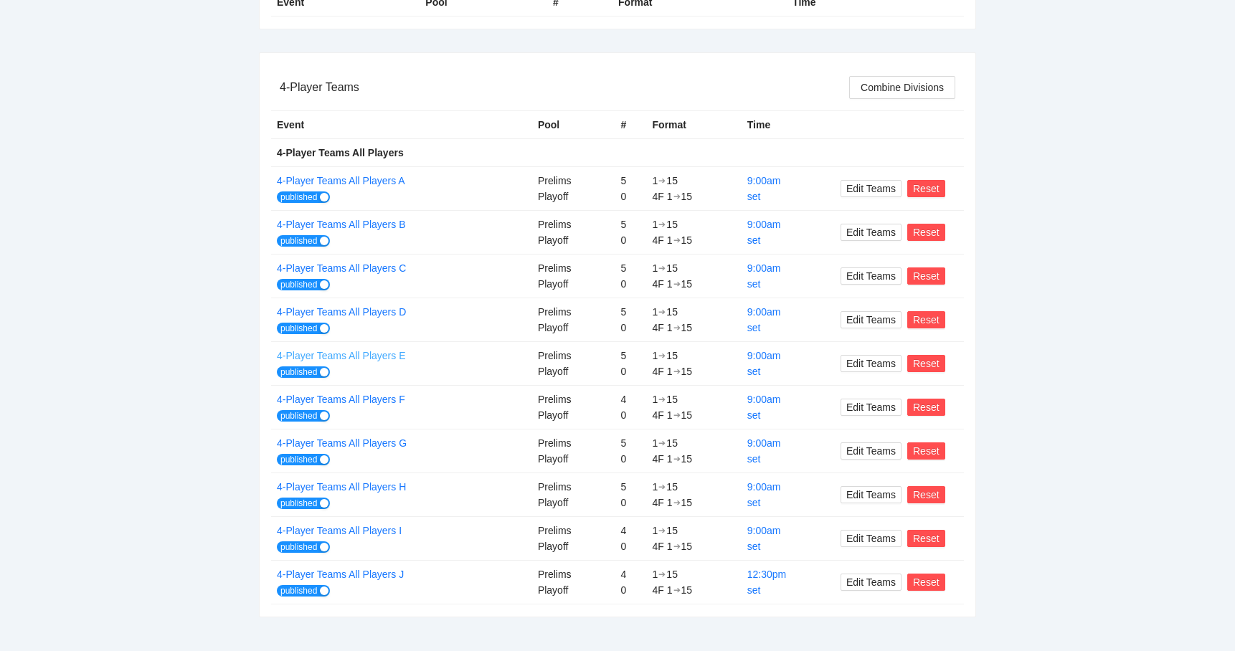
click at [373, 359] on link "4-Player Teams All Players E" at bounding box center [341, 355] width 128 height 11
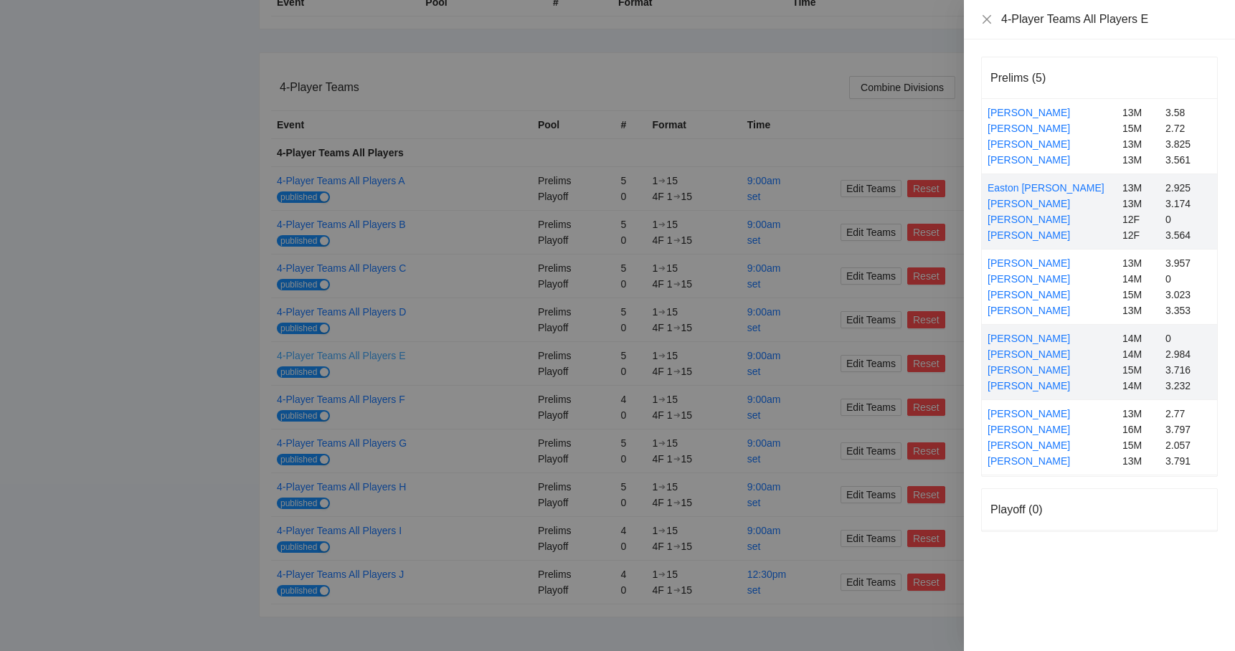
click at [373, 359] on div at bounding box center [617, 325] width 1235 height 651
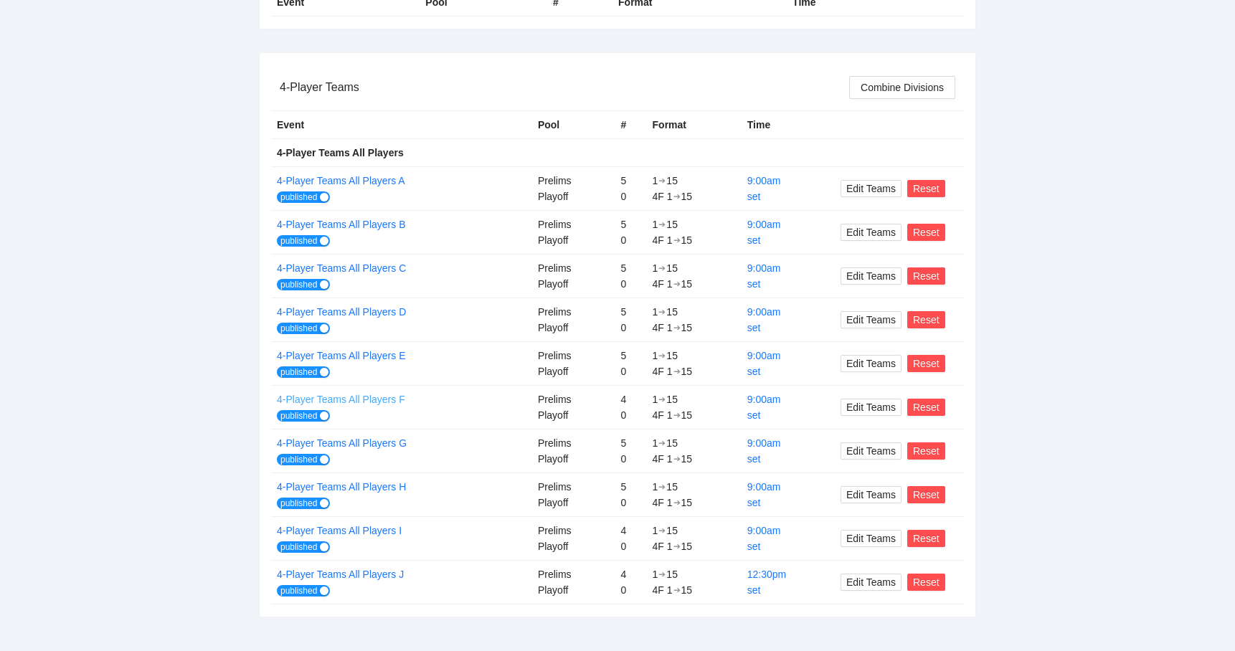
click at [375, 399] on link "4-Player Teams All Players F" at bounding box center [341, 399] width 128 height 11
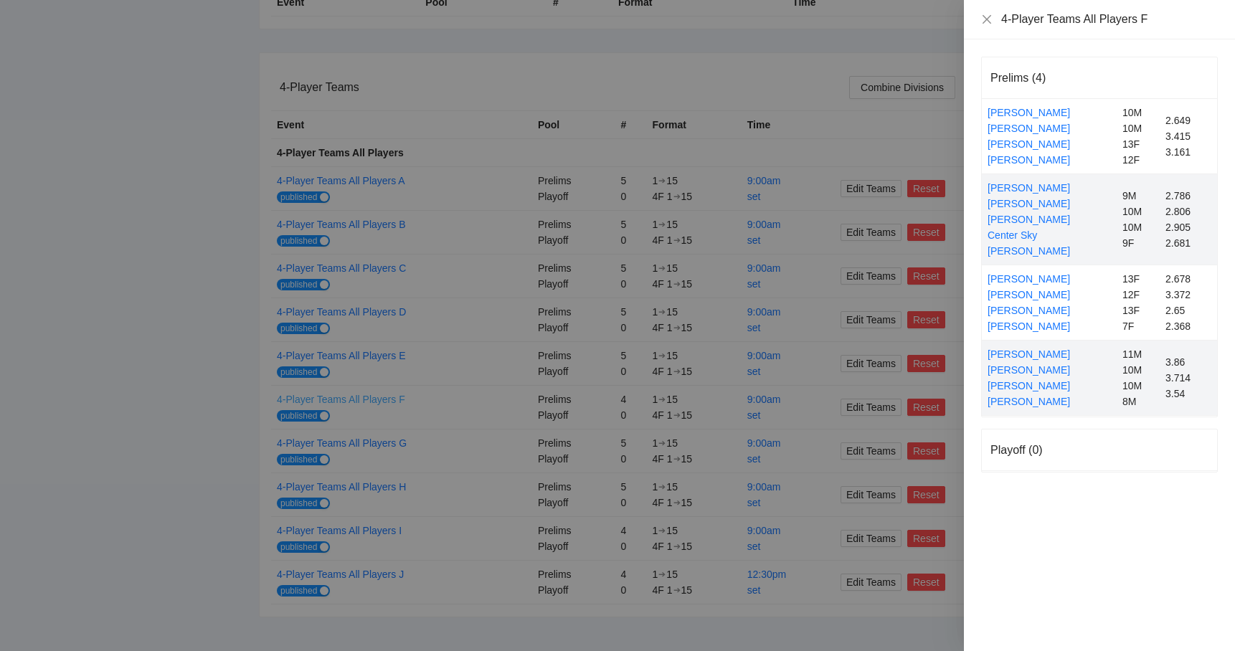
click at [375, 399] on div at bounding box center [617, 325] width 1235 height 651
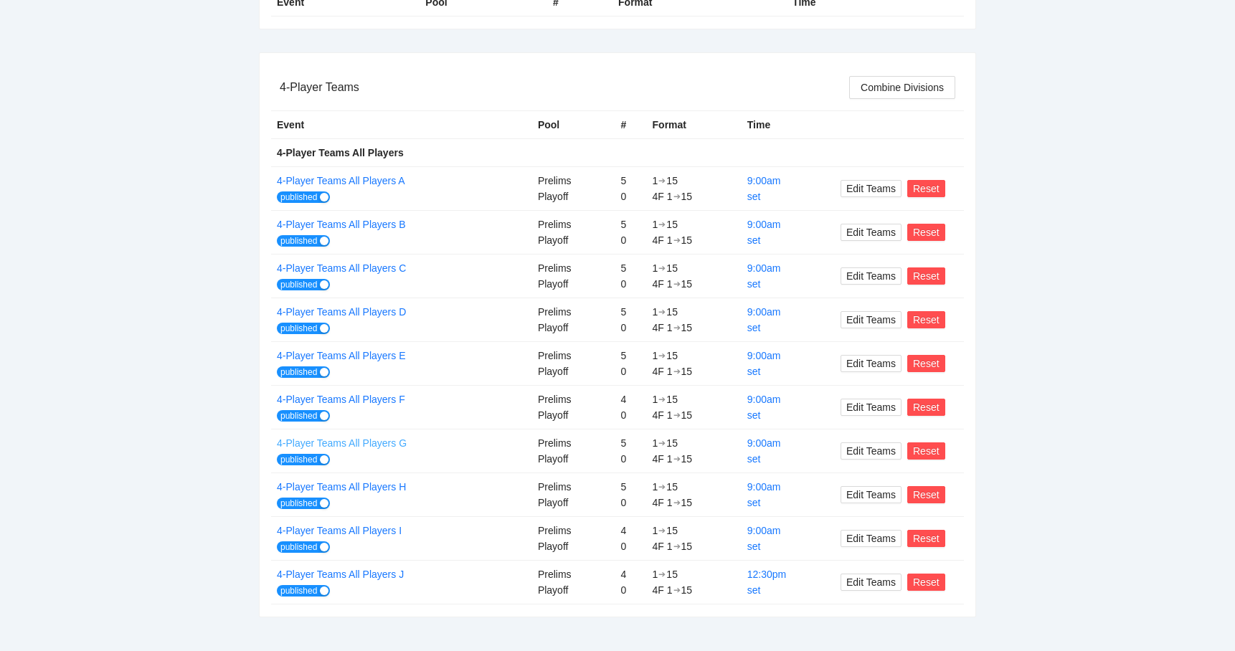
click at [378, 447] on link "4-Player Teams All Players G" at bounding box center [342, 443] width 130 height 11
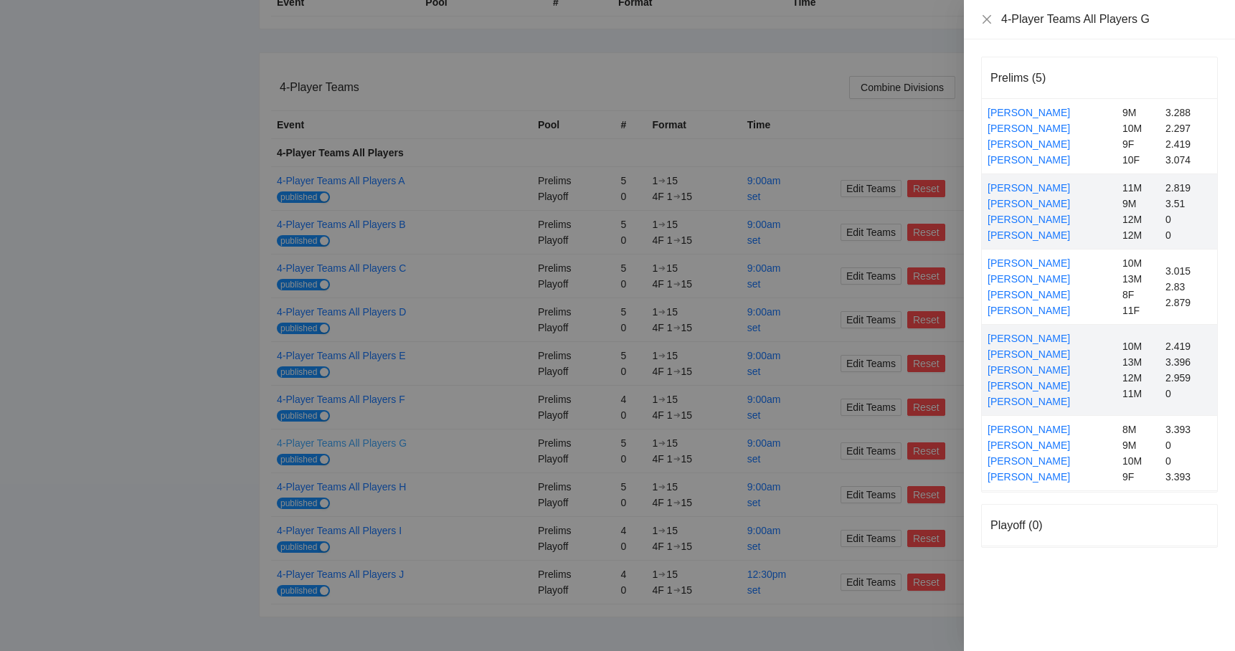
click at [378, 447] on div at bounding box center [617, 325] width 1235 height 651
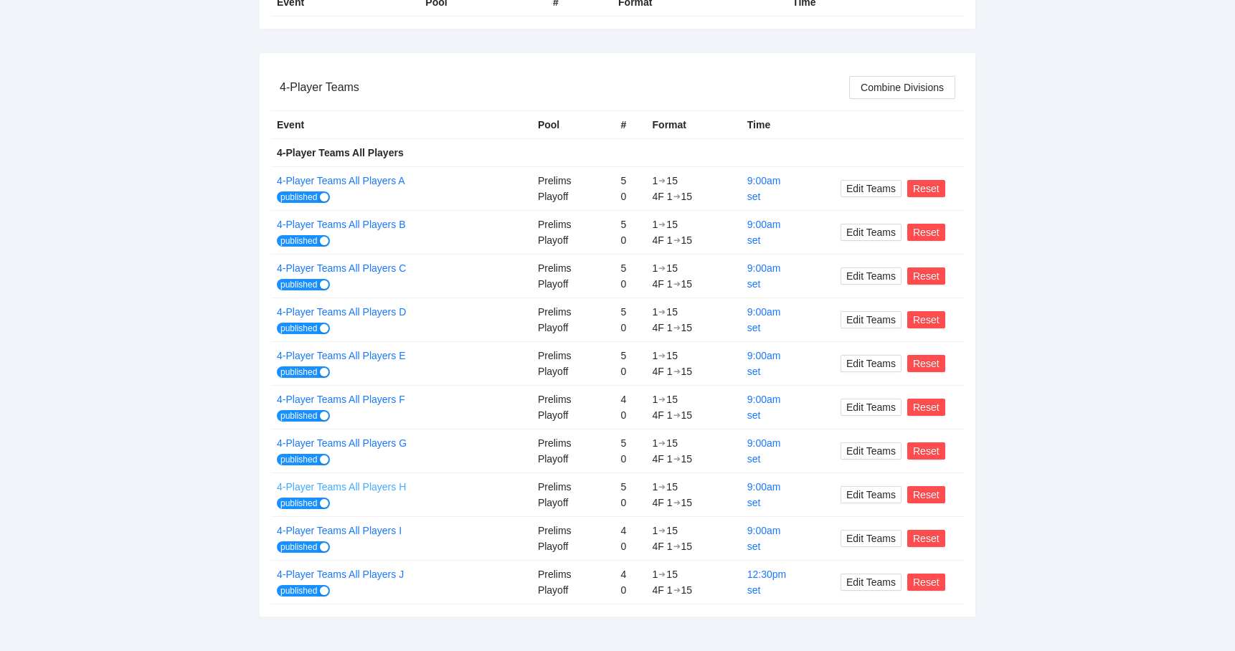
click at [375, 486] on link "4-Player Teams All Players H" at bounding box center [341, 486] width 129 height 11
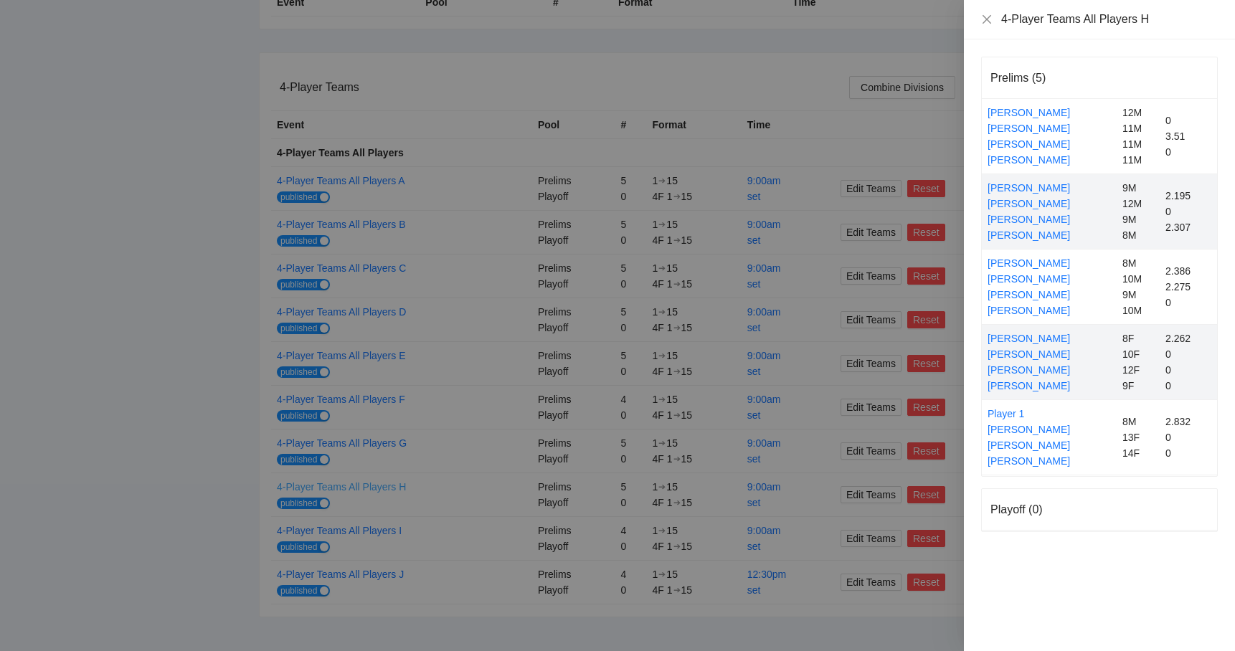
click at [375, 486] on div at bounding box center [617, 325] width 1235 height 651
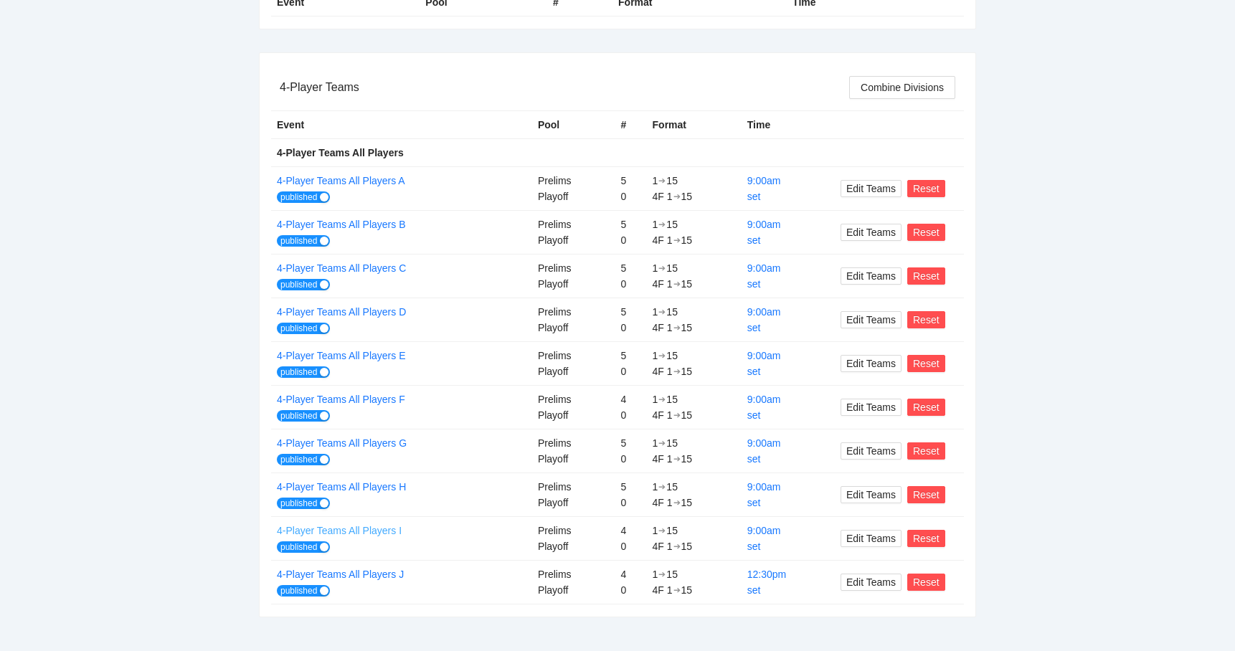
click at [372, 532] on link "4-Player Teams All Players I" at bounding box center [339, 530] width 125 height 11
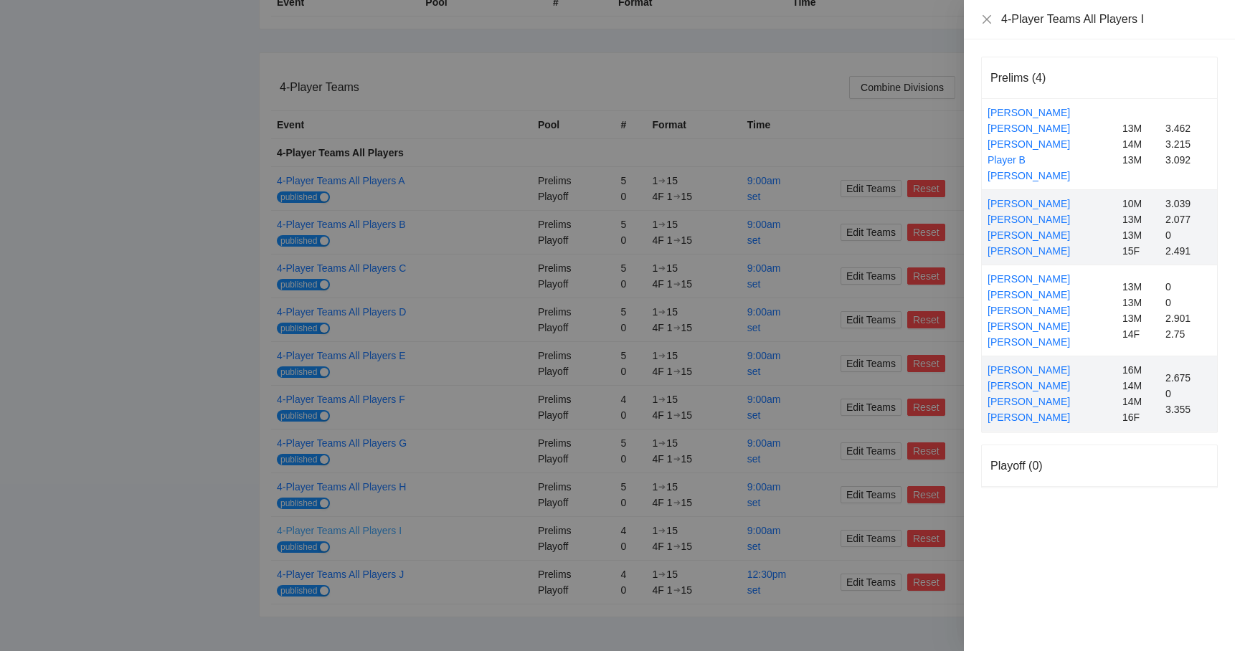
click at [372, 532] on div at bounding box center [617, 325] width 1235 height 651
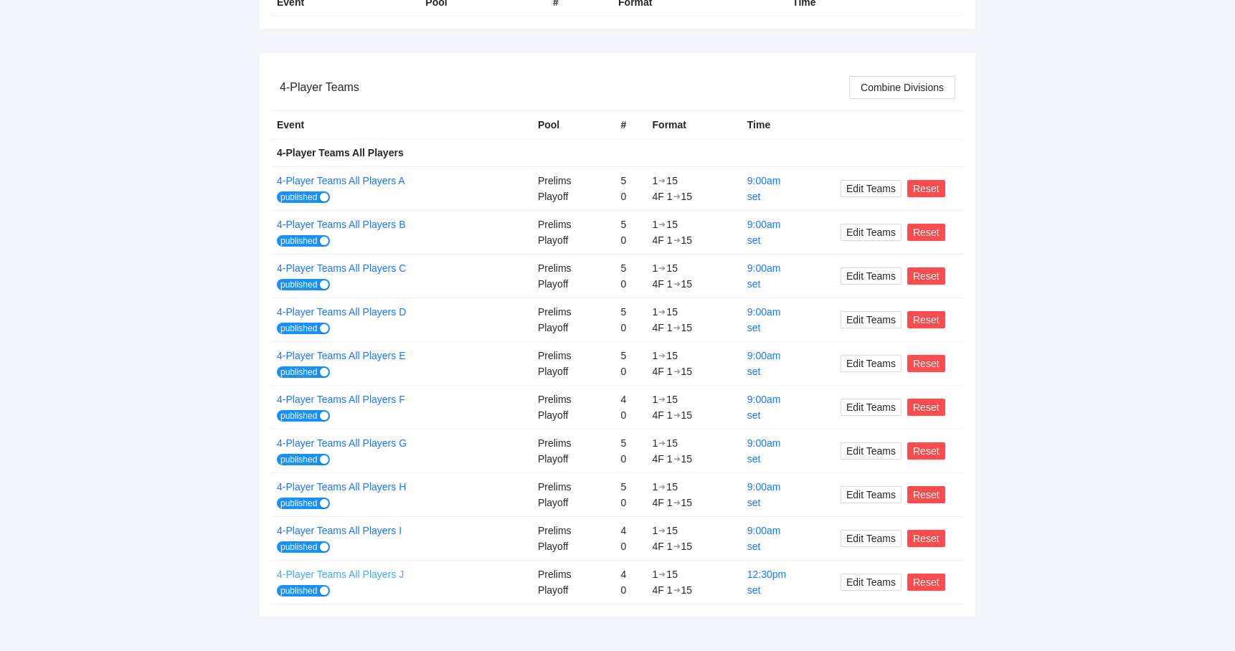
click at [380, 575] on link "4-Player Teams All Players J" at bounding box center [340, 574] width 127 height 11
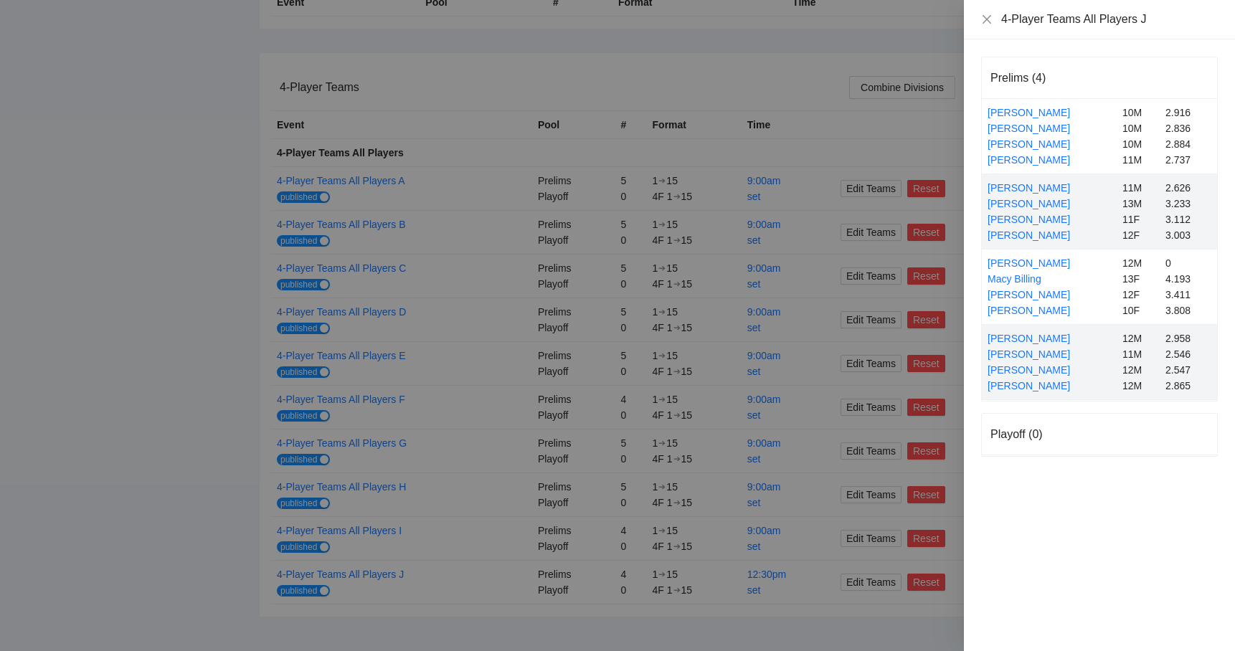
click at [441, 566] on div at bounding box center [617, 325] width 1235 height 651
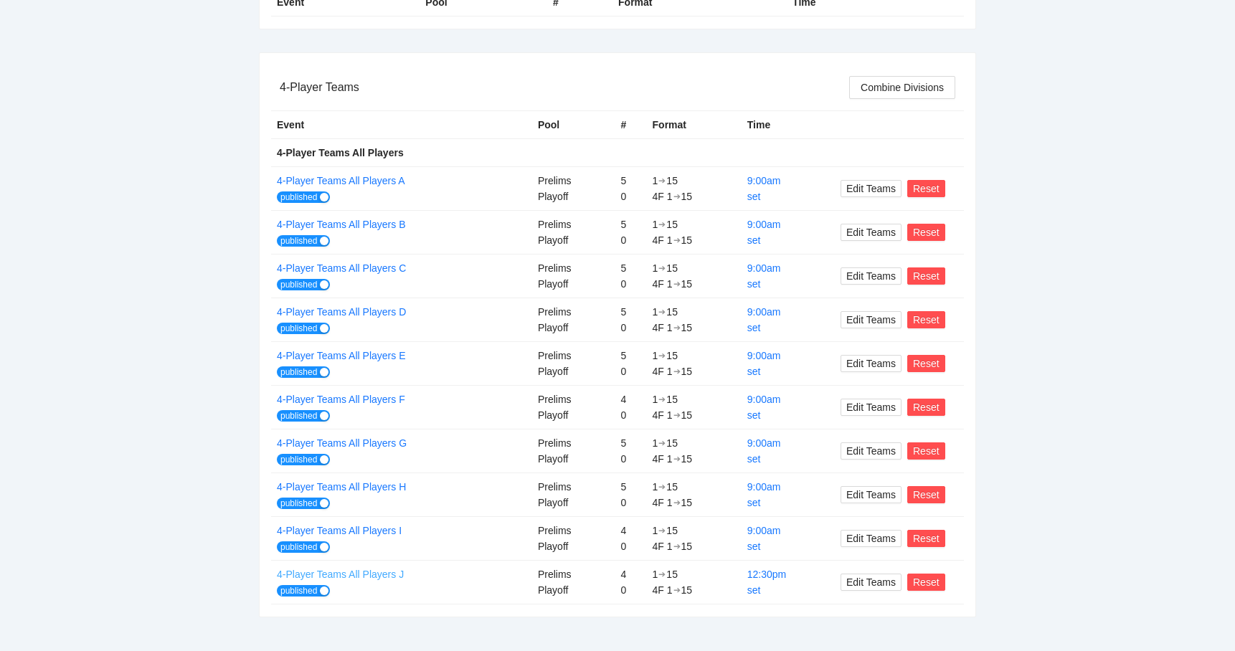
click at [362, 575] on link "4-Player Teams All Players J" at bounding box center [340, 574] width 127 height 11
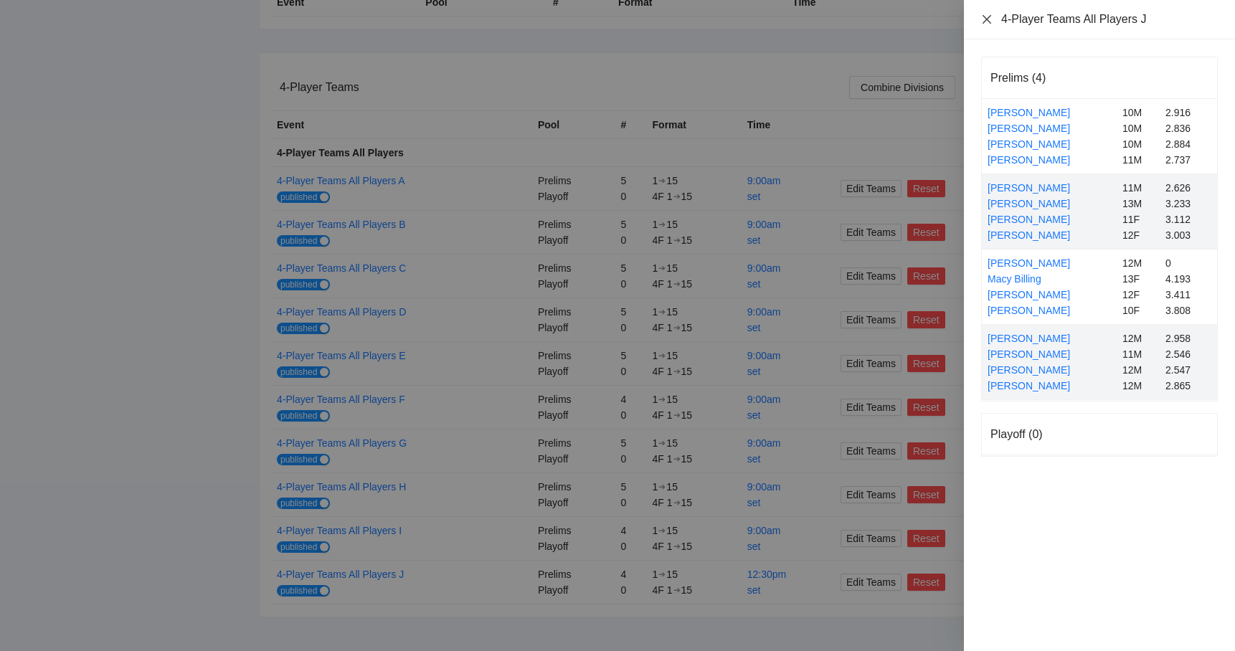
click at [985, 18] on icon "close" at bounding box center [987, 18] width 9 height 9
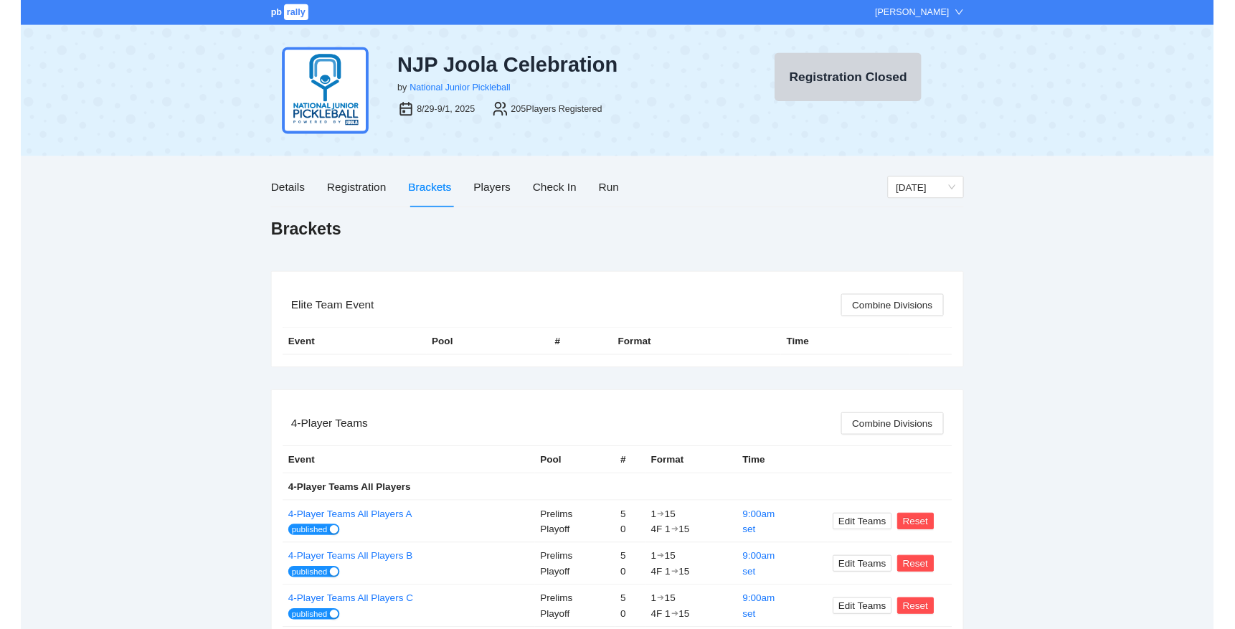
scroll to position [0, 0]
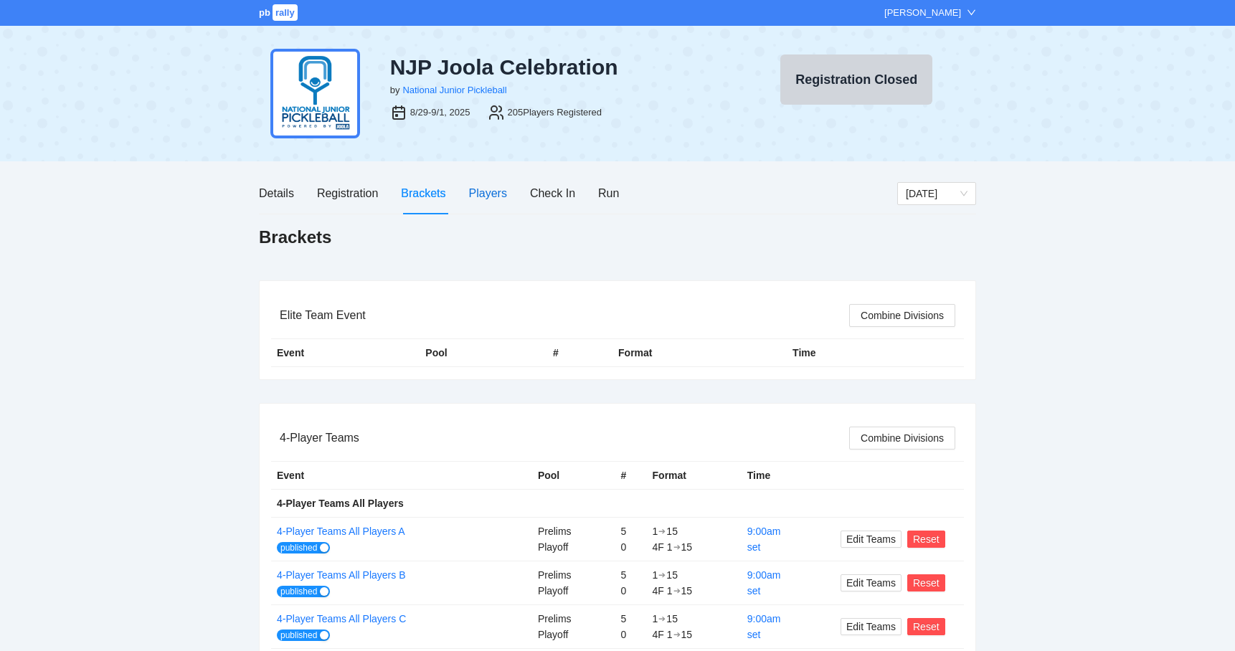
click at [488, 200] on div "Players" at bounding box center [488, 193] width 38 height 18
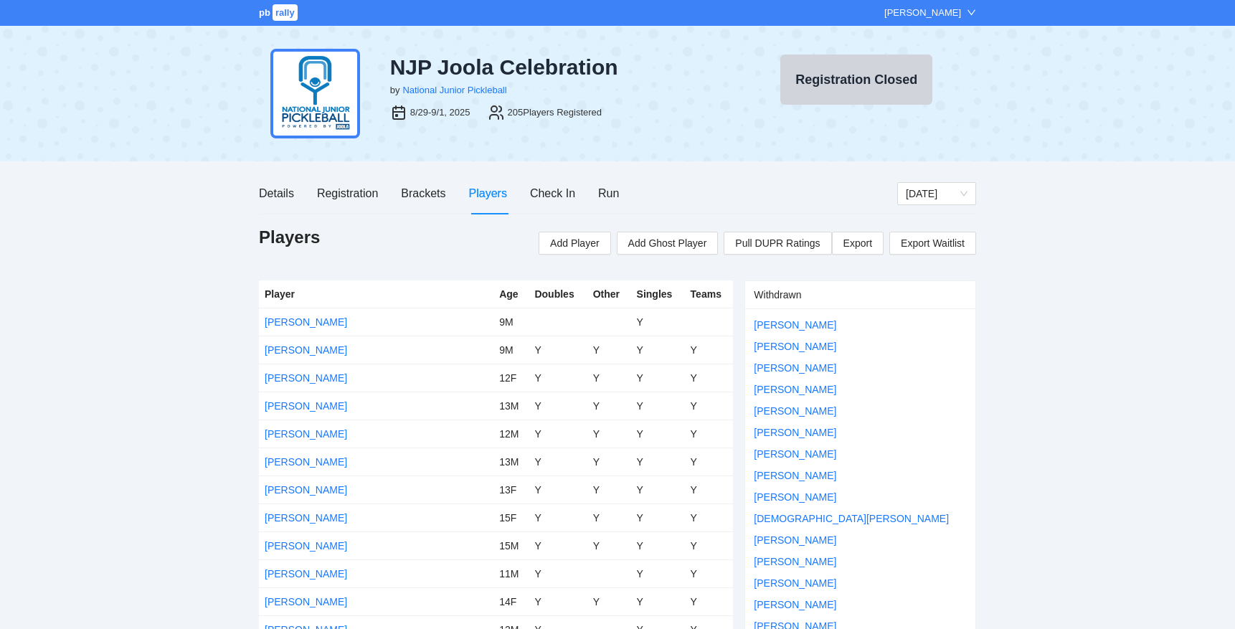
scroll to position [538, 0]
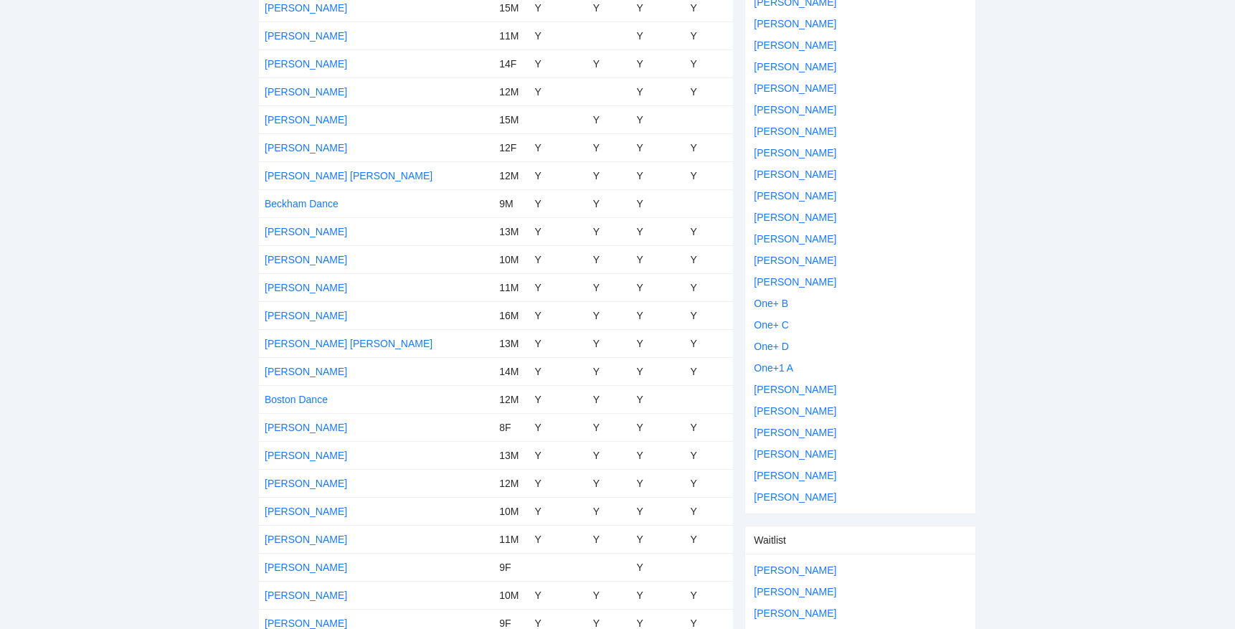
click at [310, 318] on link "Bennett Choi" at bounding box center [306, 315] width 83 height 11
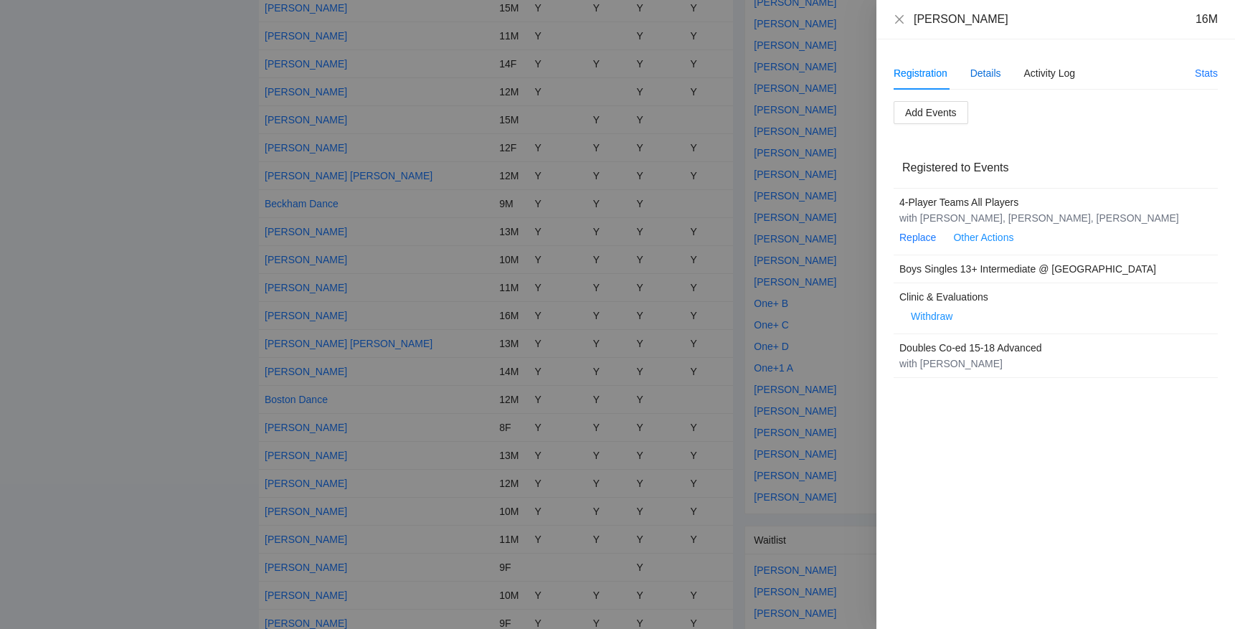
click at [978, 75] on div "Details" at bounding box center [986, 73] width 31 height 16
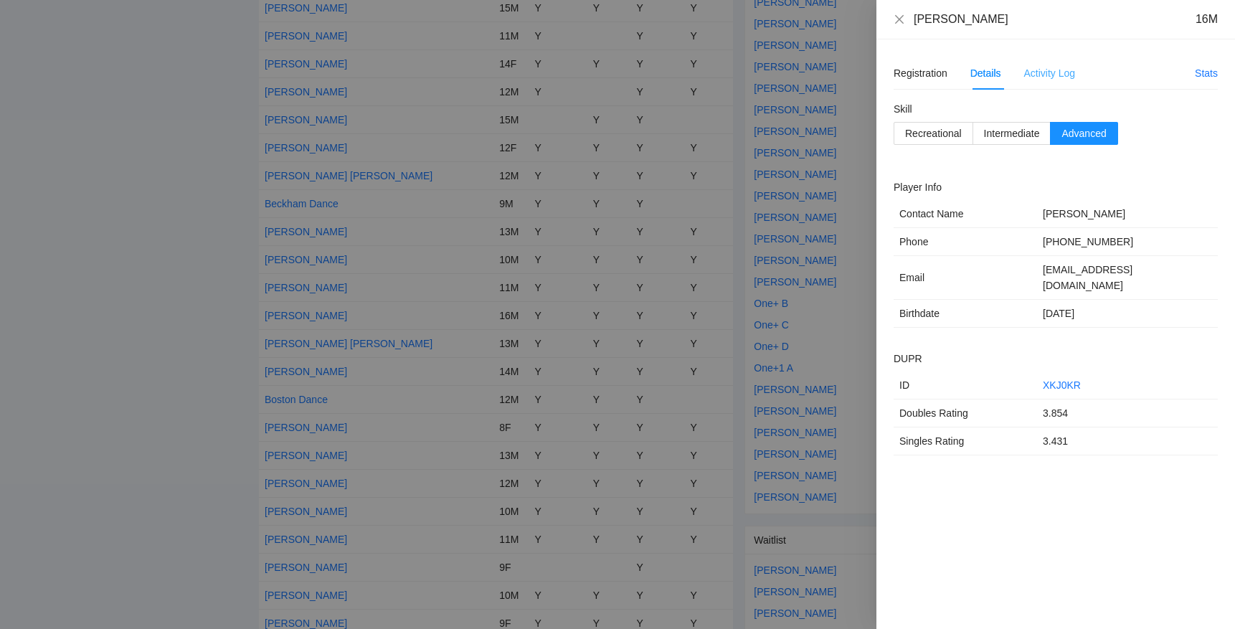
click at [1050, 82] on div "Activity Log" at bounding box center [1051, 73] width 52 height 33
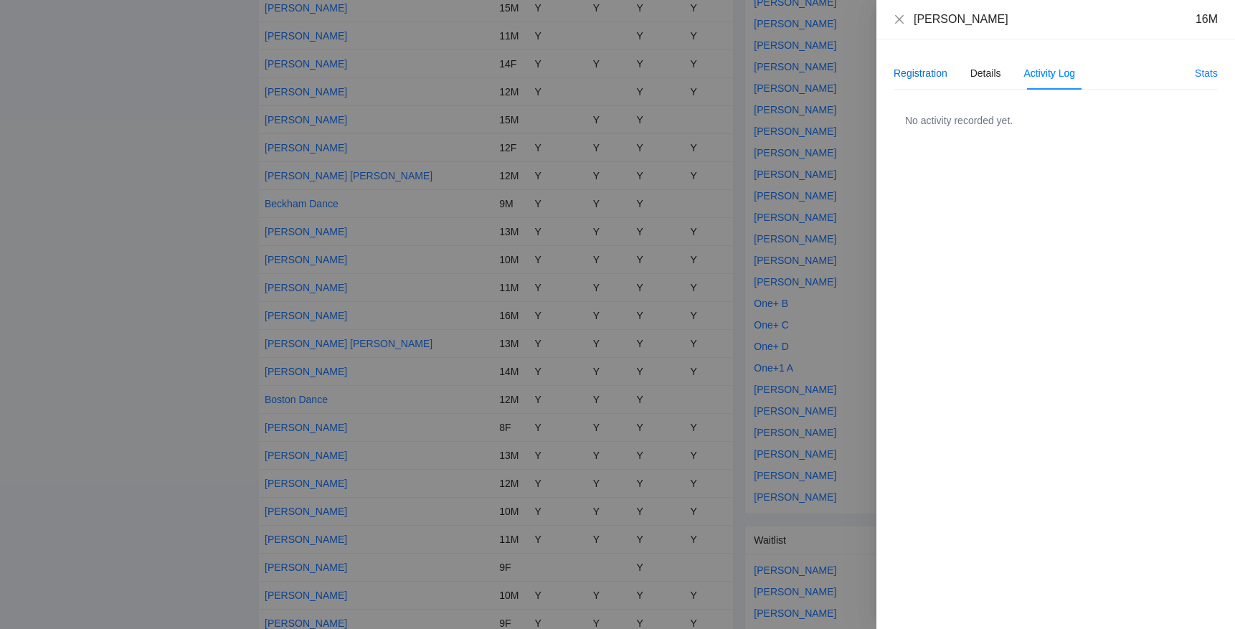
click at [920, 75] on div "Registration" at bounding box center [921, 73] width 54 height 16
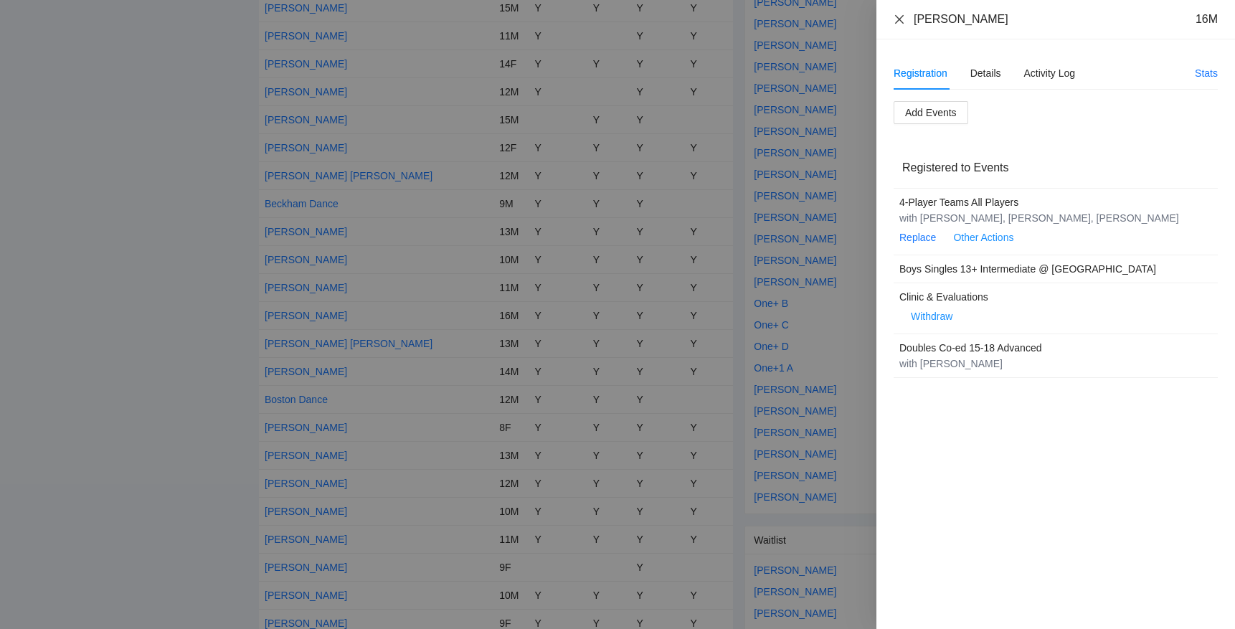
click at [898, 22] on icon "close" at bounding box center [899, 18] width 9 height 9
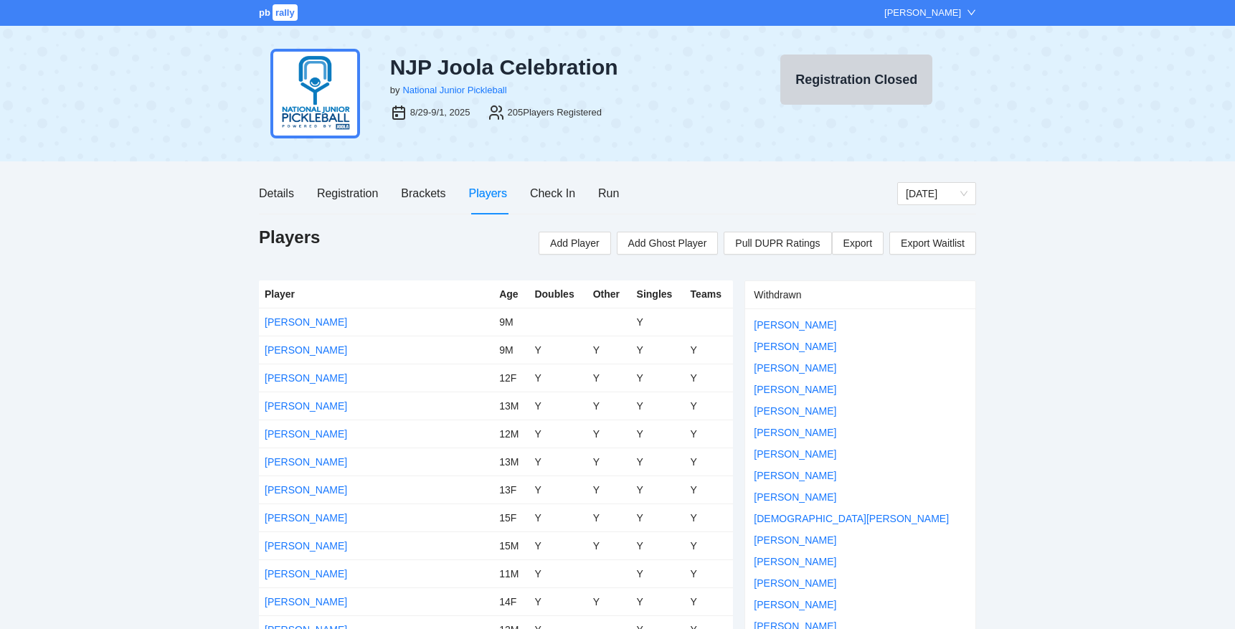
scroll to position [0, 0]
